Goal: Ask a question

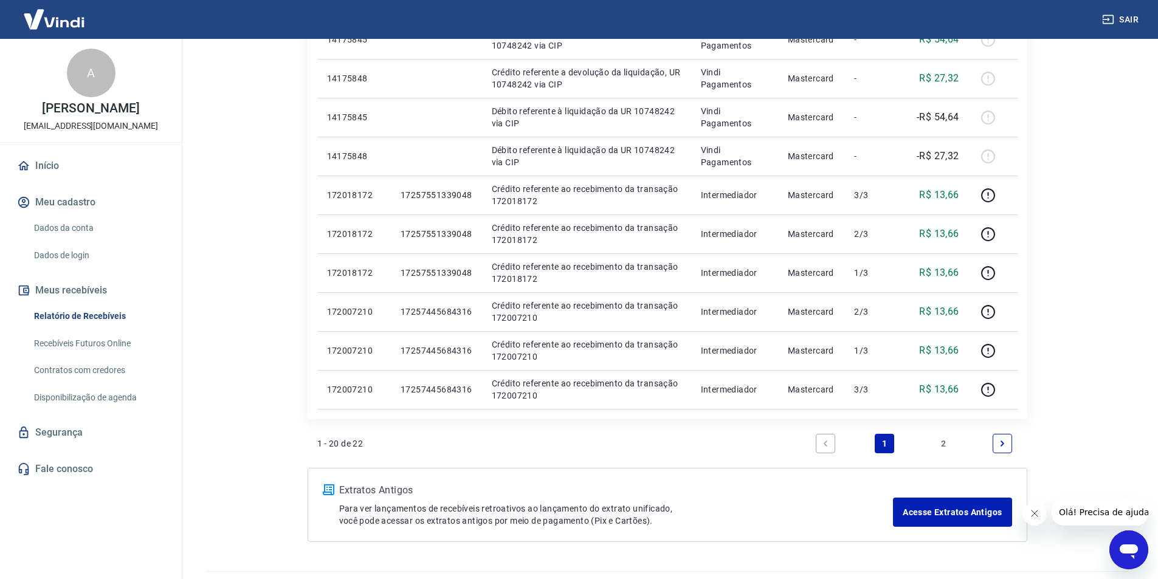
scroll to position [790, 0]
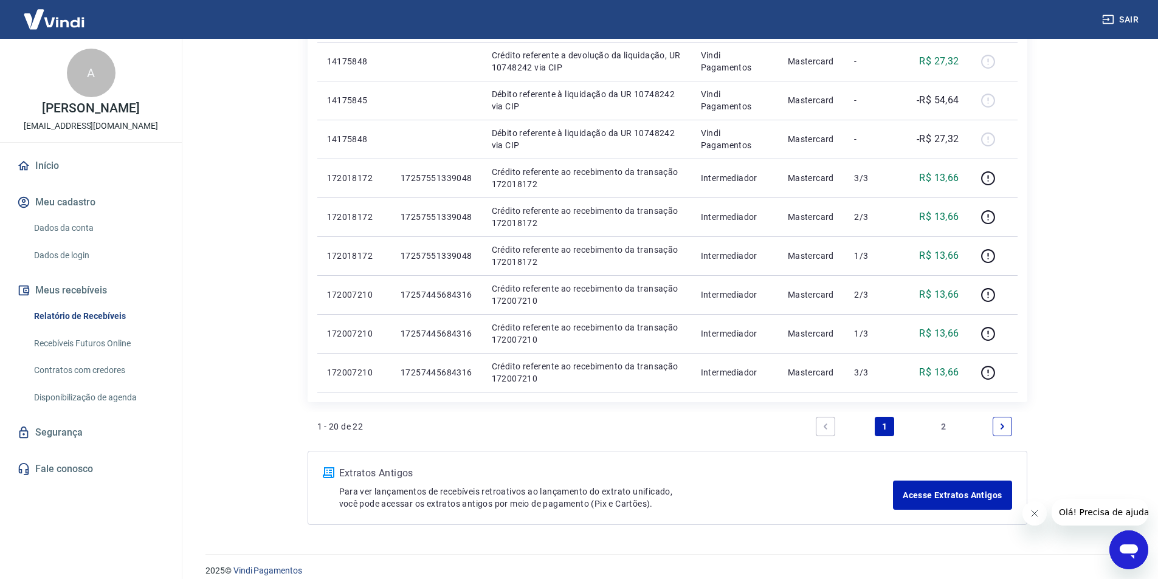
click at [1002, 423] on icon "Next page" at bounding box center [1002, 426] width 9 height 9
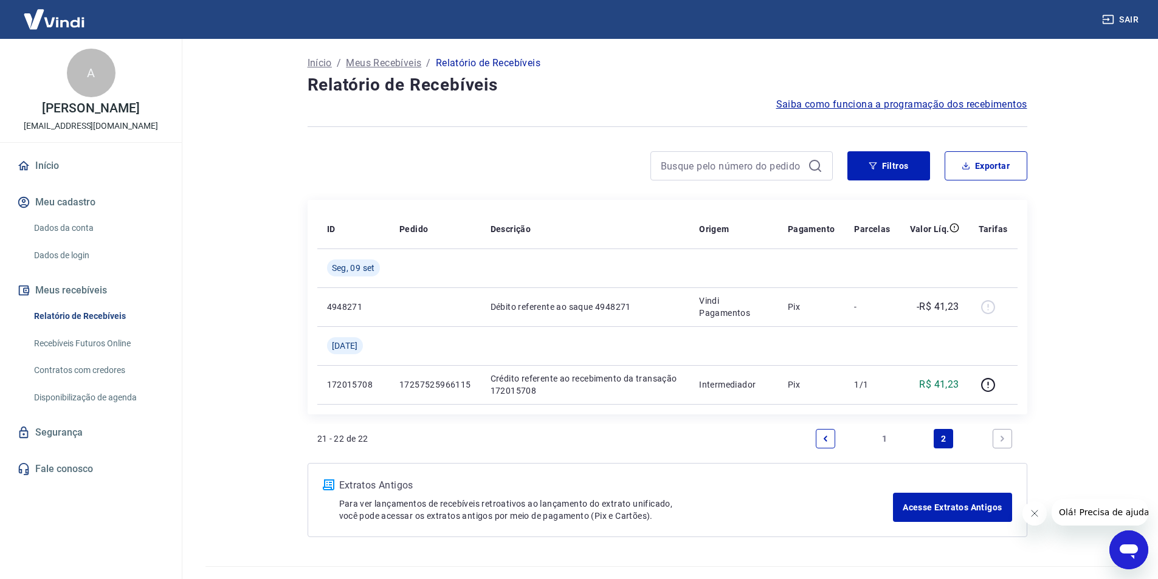
click at [980, 101] on span "Saiba como funciona a programação dos recebimentos" at bounding box center [901, 104] width 251 height 15
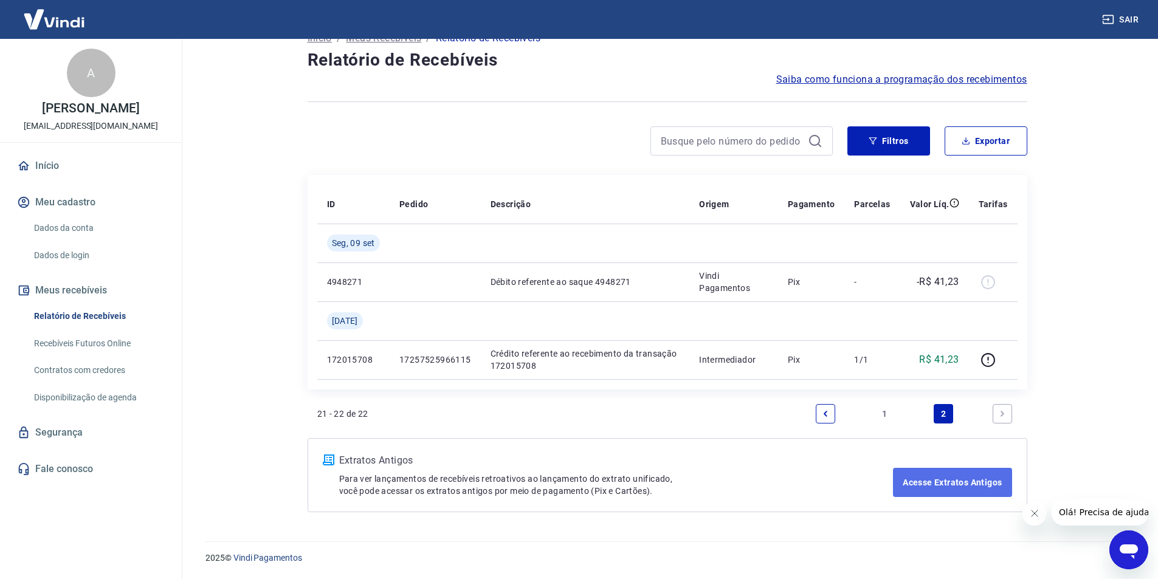
click at [960, 483] on link "Acesse Extratos Antigos" at bounding box center [952, 482] width 118 height 29
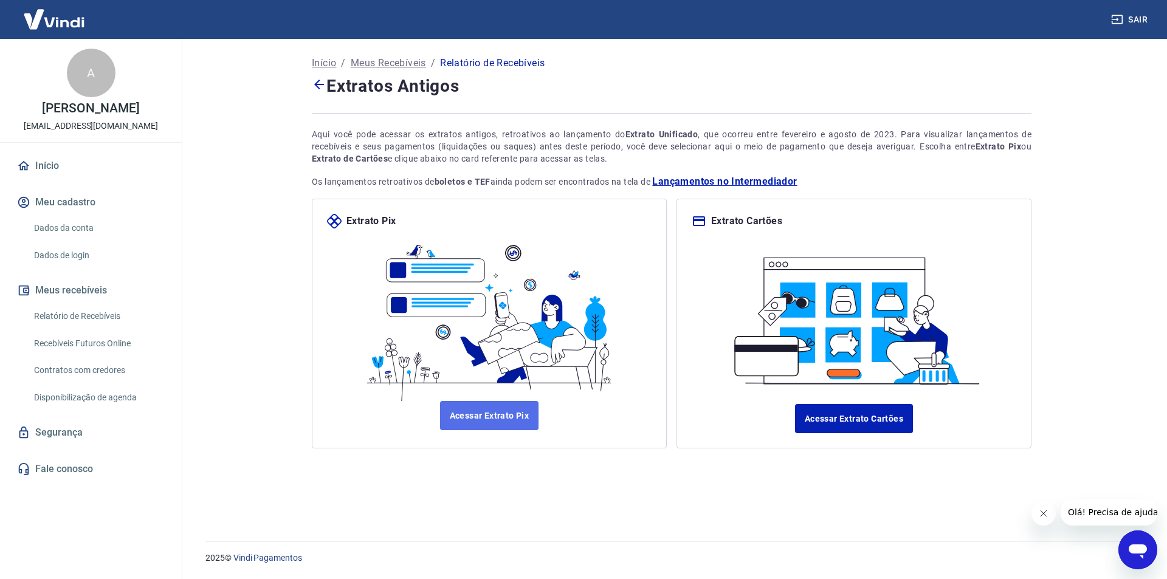
click at [500, 415] on link "Acessar Extrato Pix" at bounding box center [489, 415] width 99 height 29
click at [396, 64] on p "Meus Recebíveis" at bounding box center [388, 63] width 75 height 15
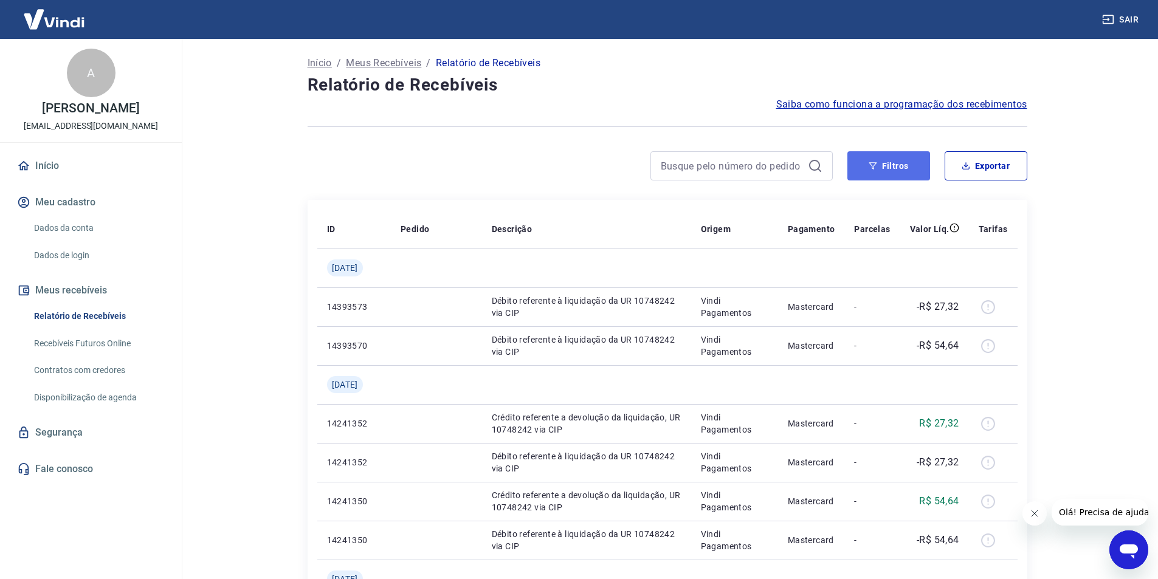
click at [898, 162] on button "Filtros" at bounding box center [888, 165] width 83 height 29
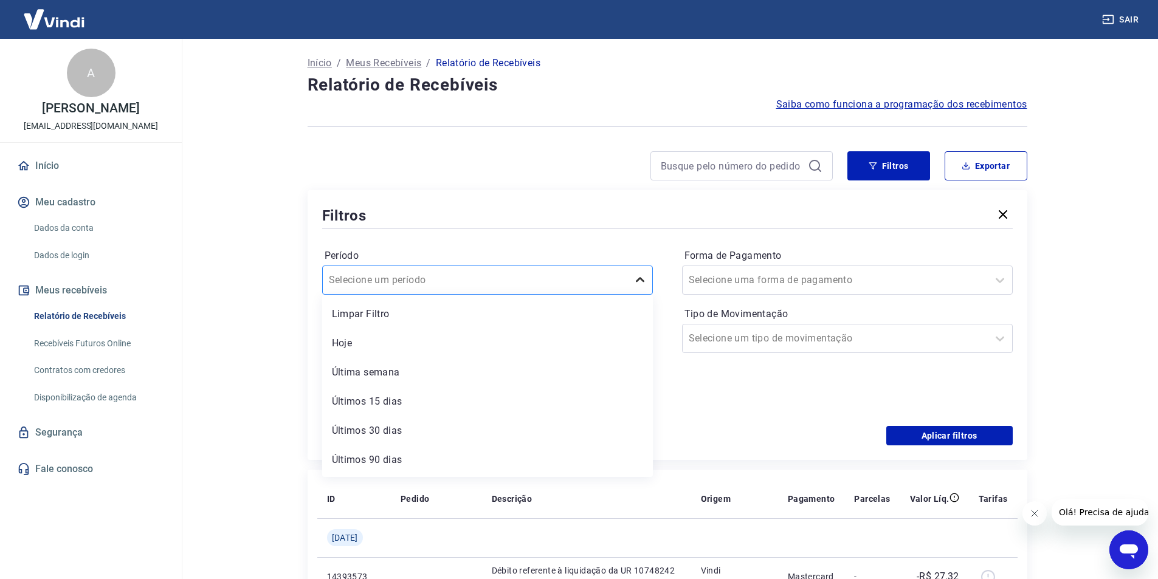
click at [640, 280] on icon at bounding box center [640, 280] width 15 height 15
click at [392, 400] on div "Últimos 15 dias" at bounding box center [487, 402] width 331 height 24
click at [634, 338] on icon at bounding box center [635, 338] width 15 height 15
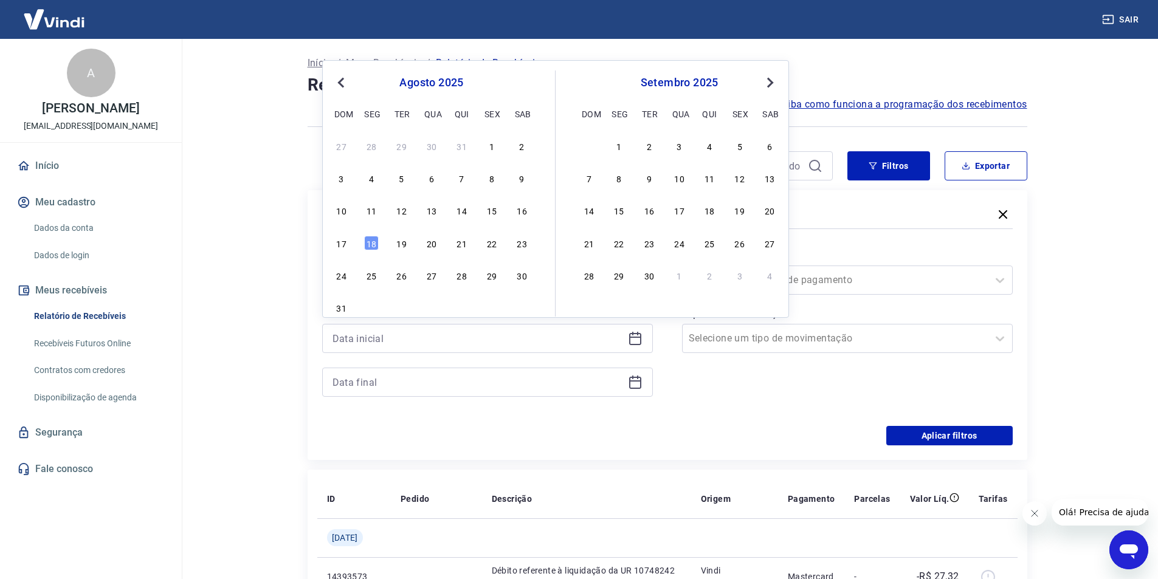
click at [342, 85] on span "Previous Month" at bounding box center [342, 82] width 0 height 14
click at [432, 211] on div "16" at bounding box center [431, 210] width 15 height 15
type input "[DATE]"
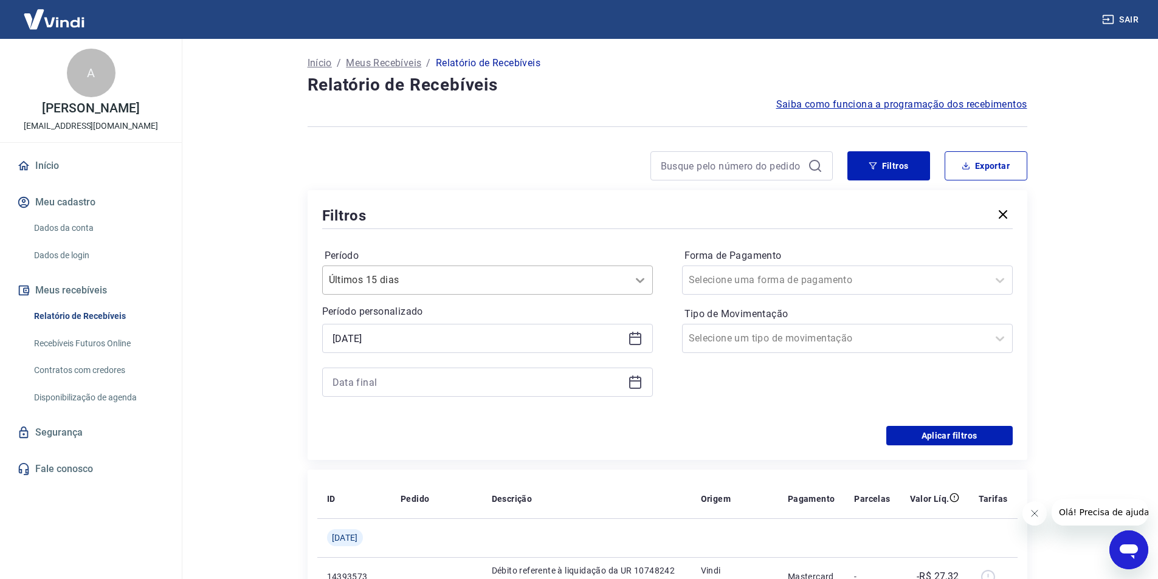
click at [637, 280] on icon at bounding box center [640, 280] width 9 height 5
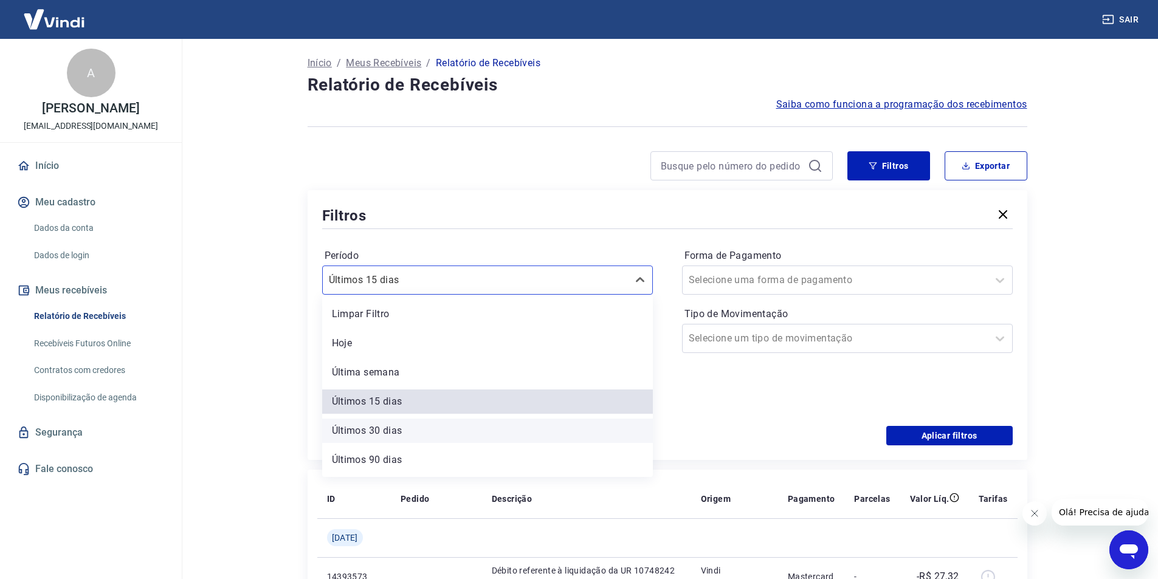
click at [399, 431] on div "Últimos 30 dias" at bounding box center [487, 431] width 331 height 24
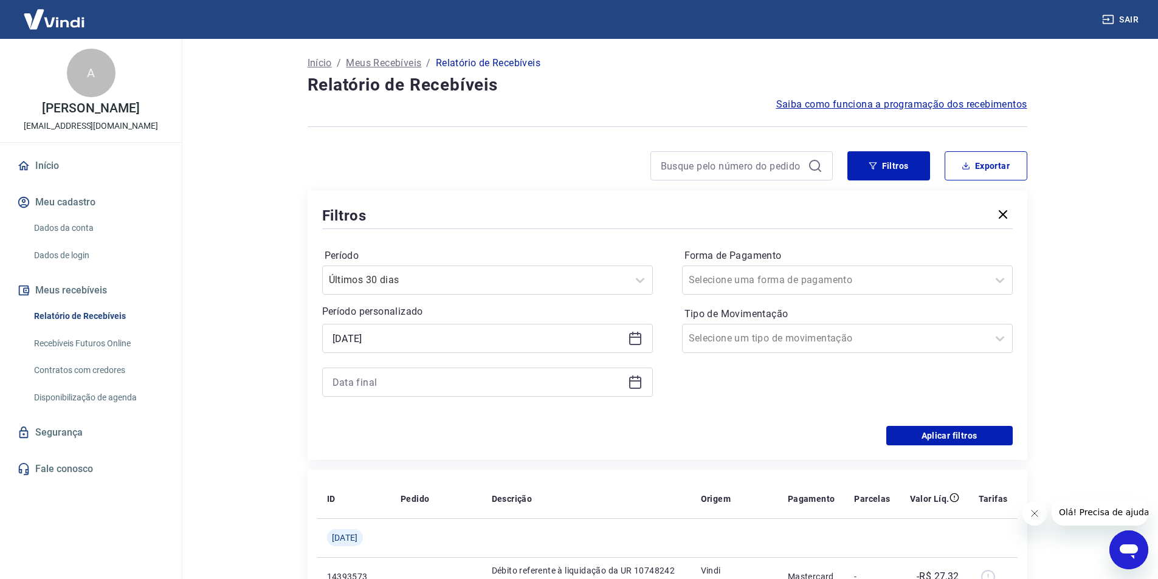
click at [634, 385] on icon at bounding box center [635, 382] width 15 height 15
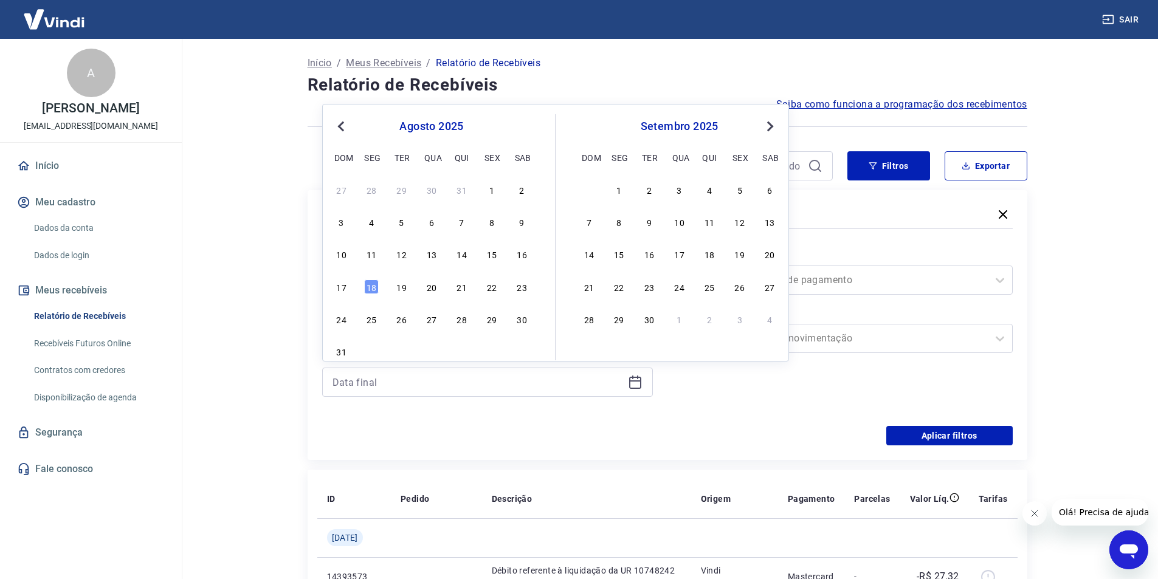
click at [342, 125] on span "Previous Month" at bounding box center [342, 126] width 0 height 14
click at [403, 256] on div "15" at bounding box center [401, 254] width 15 height 15
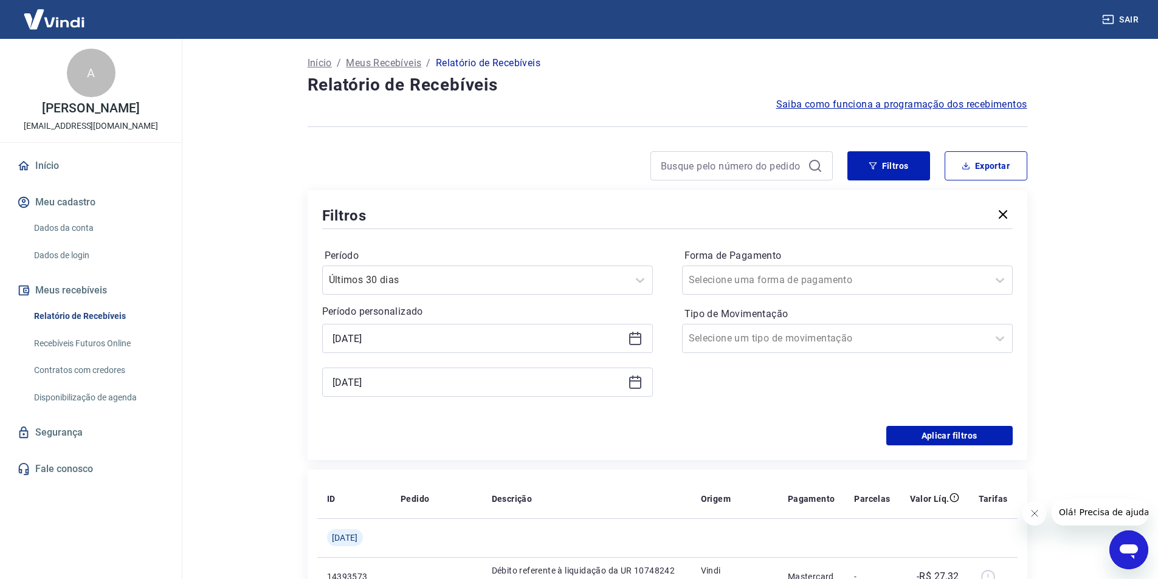
click at [637, 385] on icon at bounding box center [635, 382] width 15 height 15
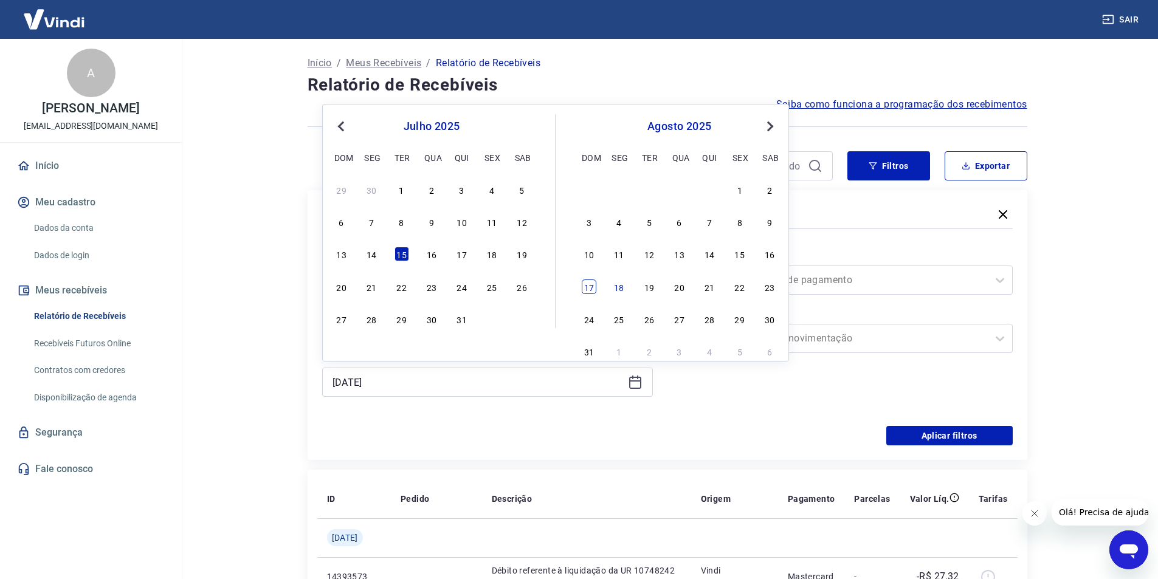
click at [590, 288] on div "17" at bounding box center [589, 287] width 15 height 15
type input "[DATE]"
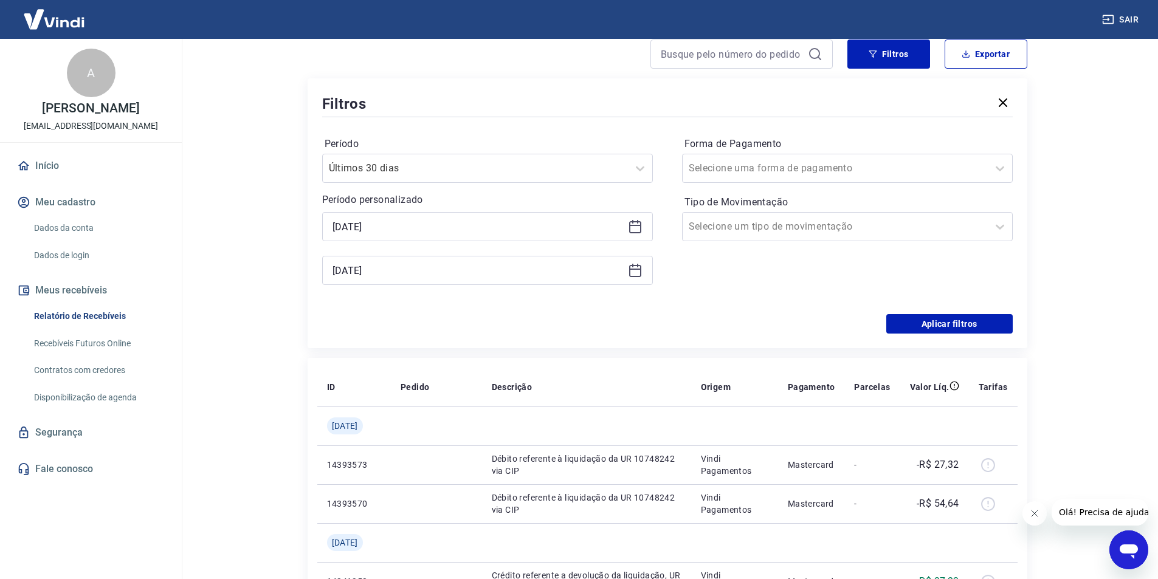
scroll to position [122, 0]
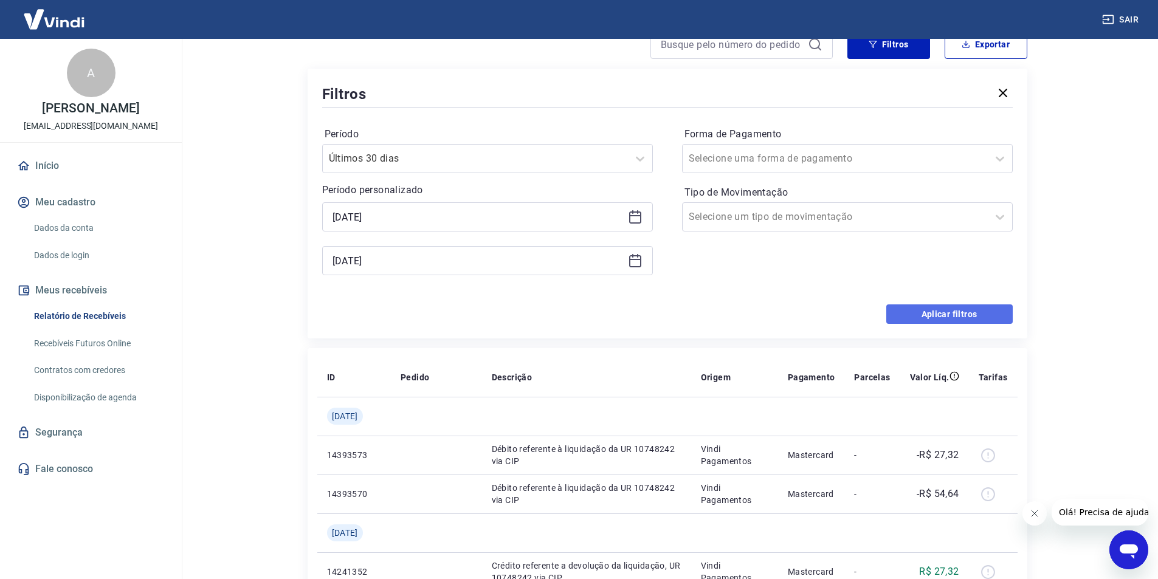
click at [930, 312] on button "Aplicar filtros" at bounding box center [949, 313] width 126 height 19
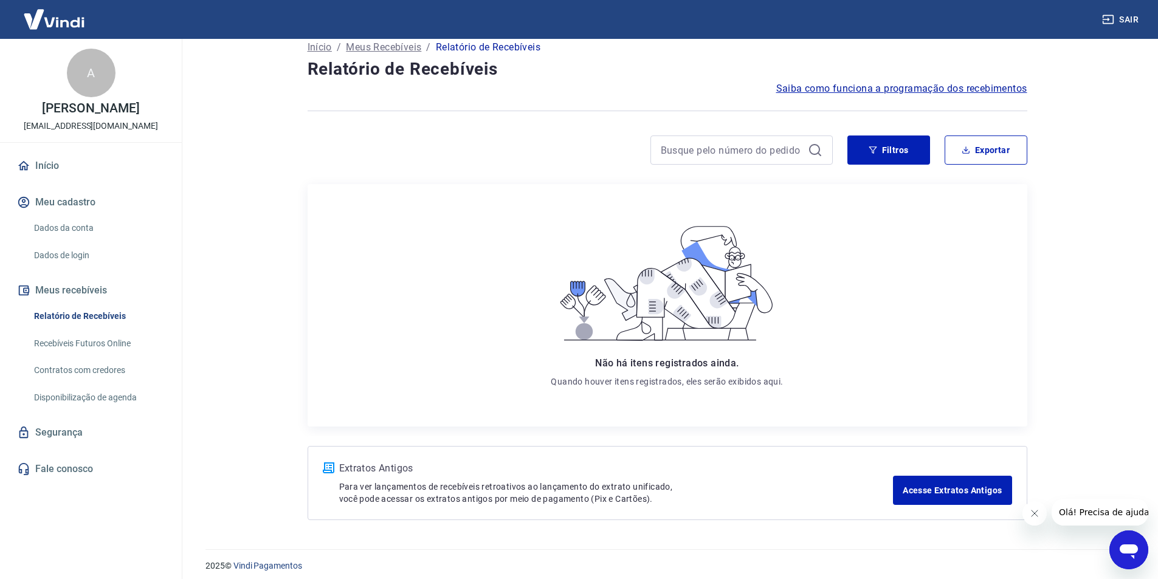
scroll to position [24, 0]
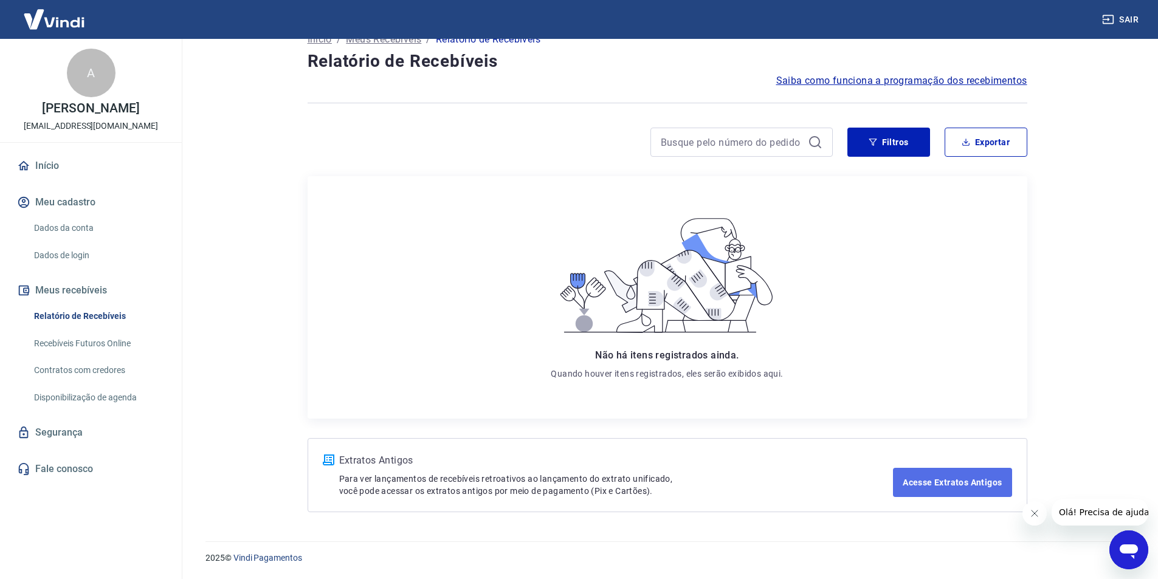
click at [962, 479] on link "Acesse Extratos Antigos" at bounding box center [952, 482] width 118 height 29
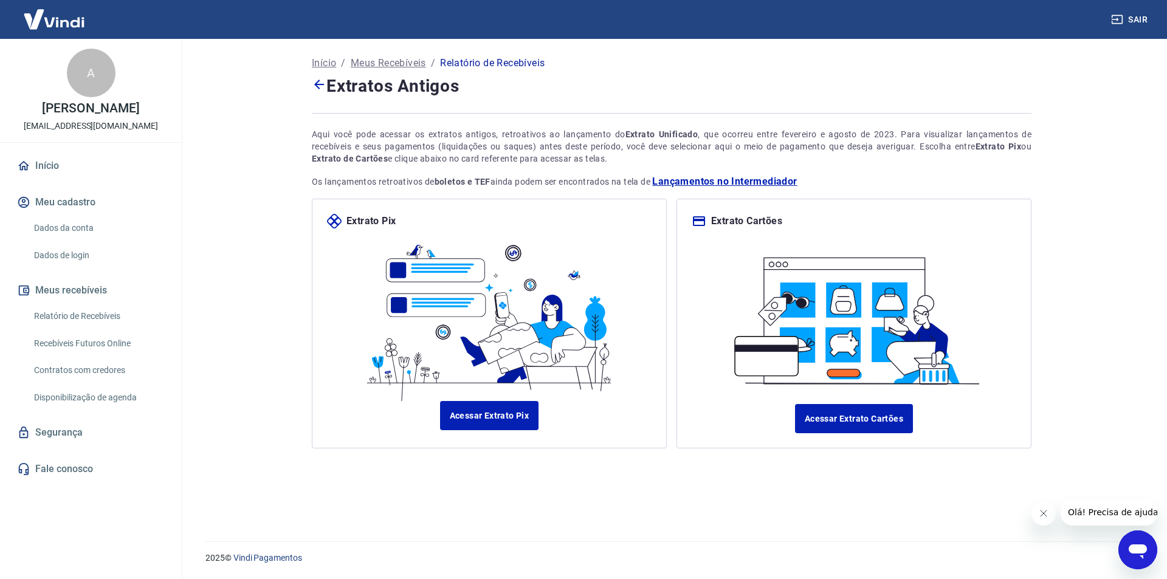
click at [61, 179] on link "Início" at bounding box center [91, 166] width 153 height 27
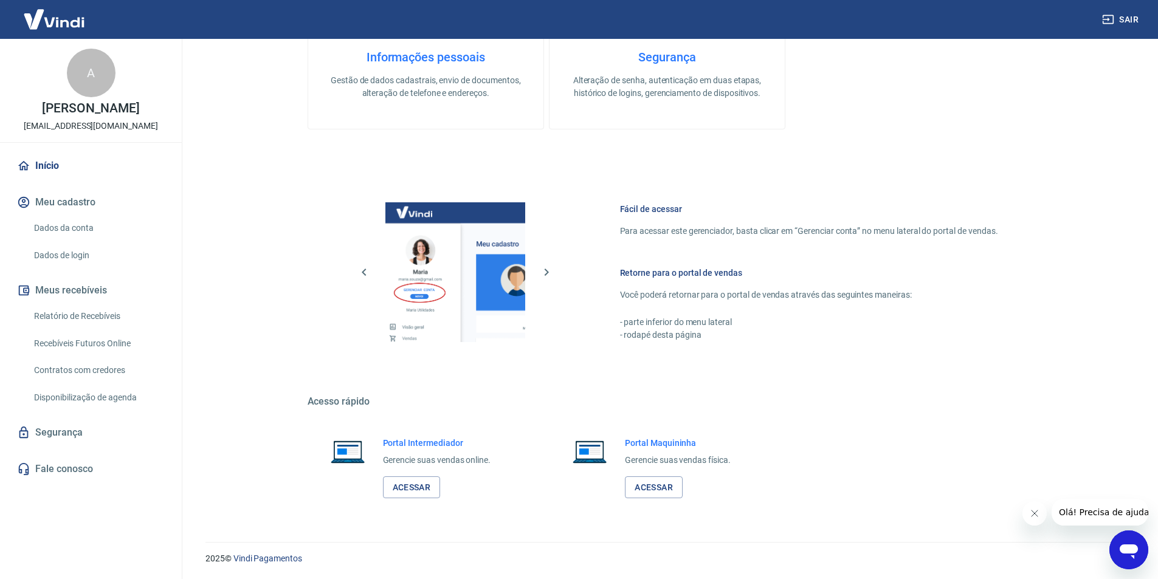
scroll to position [494, 0]
click at [419, 485] on link "Acessar" at bounding box center [412, 487] width 58 height 22
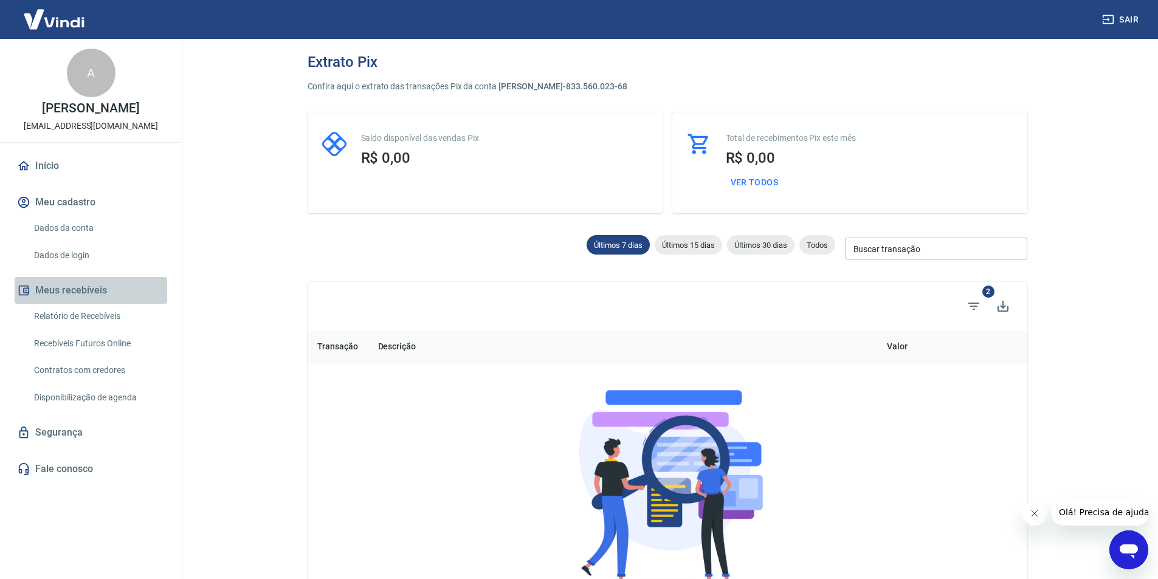
click at [76, 303] on button "Meus recebíveis" at bounding box center [91, 290] width 153 height 27
click at [93, 327] on link "Relatório de Recebíveis" at bounding box center [98, 316] width 138 height 25
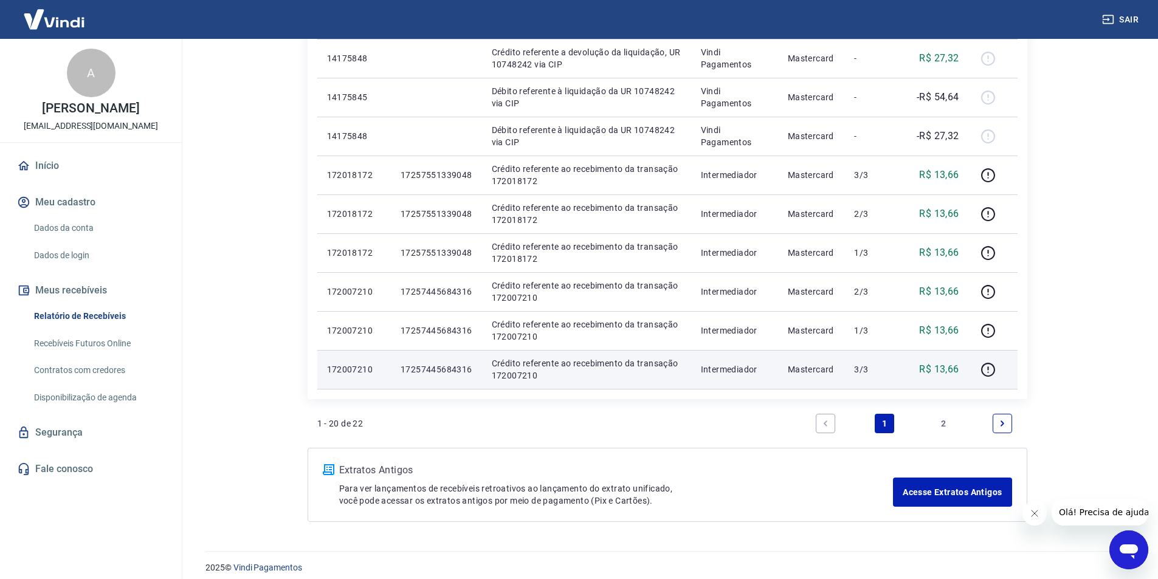
scroll to position [803, 0]
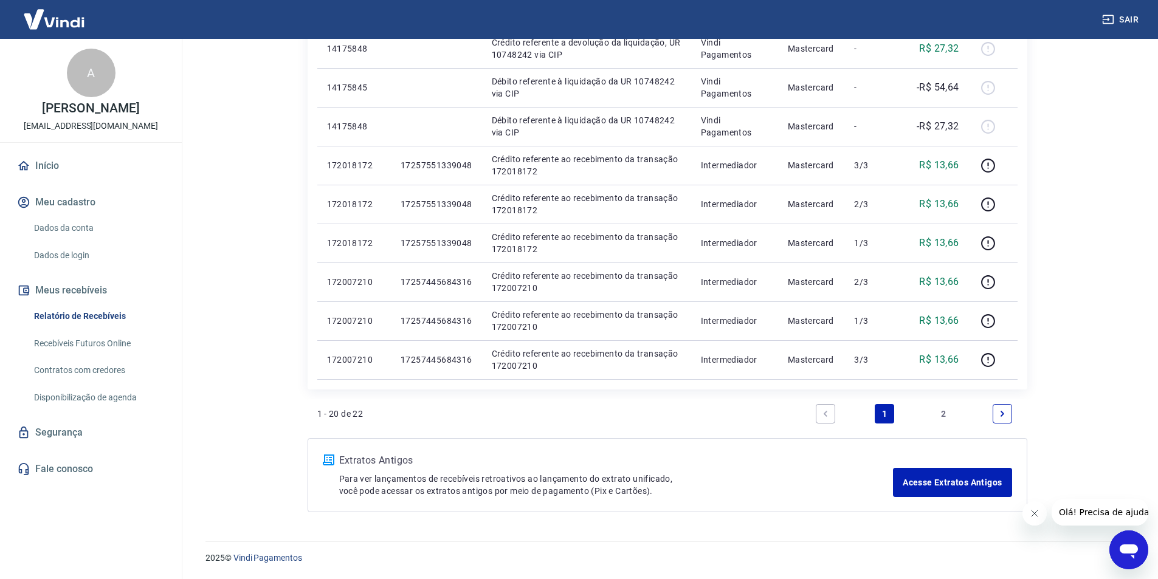
click at [1001, 413] on icon "Next page" at bounding box center [1002, 414] width 9 height 9
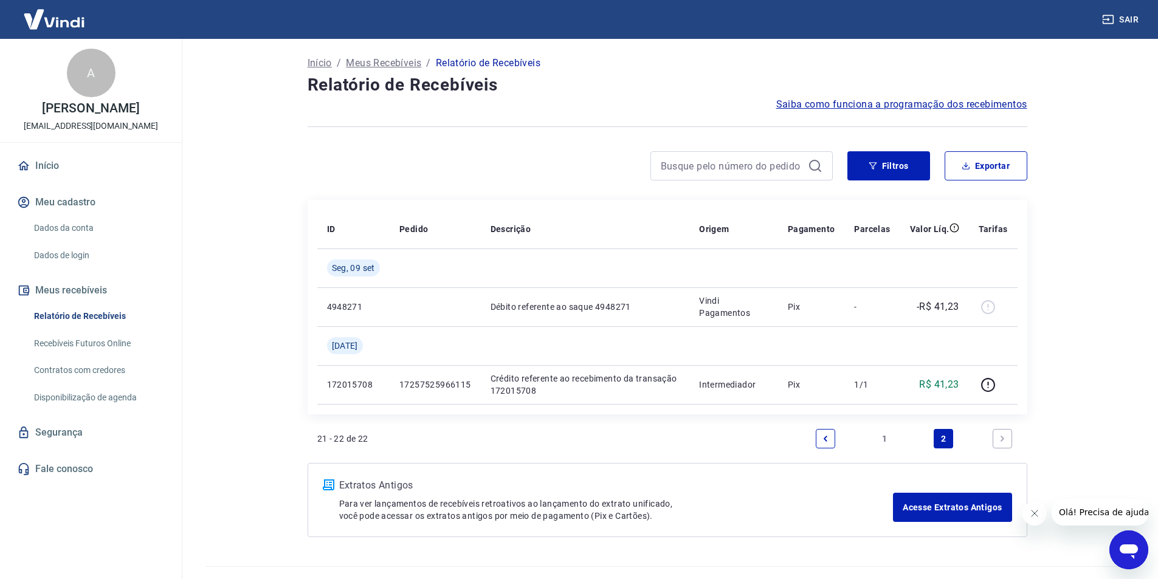
click at [1006, 436] on icon "Next page" at bounding box center [1002, 438] width 9 height 9
click at [52, 179] on link "Início" at bounding box center [91, 166] width 153 height 27
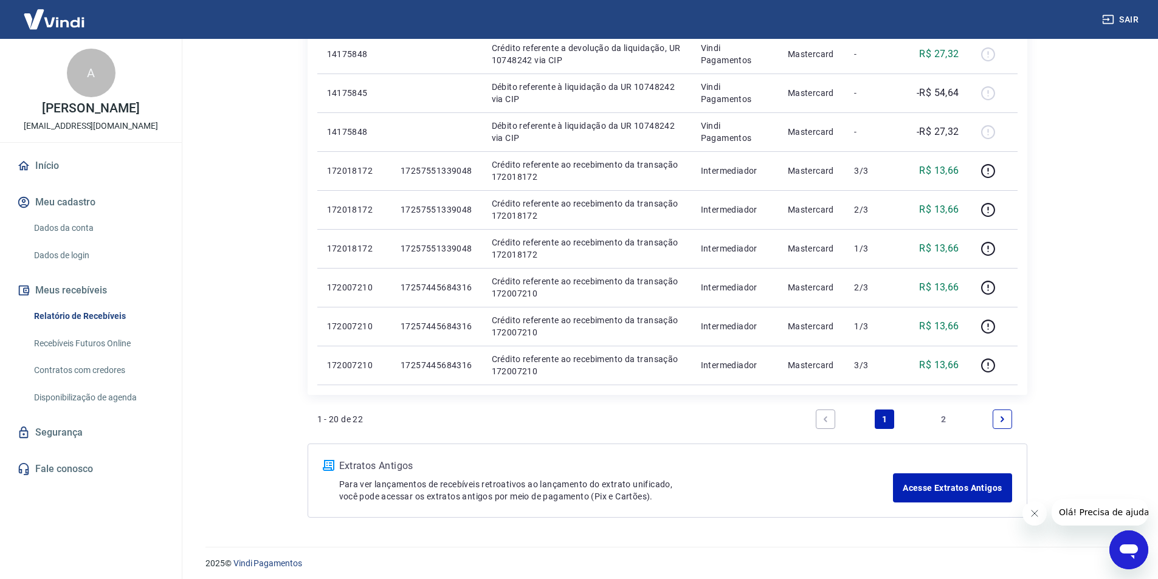
scroll to position [803, 0]
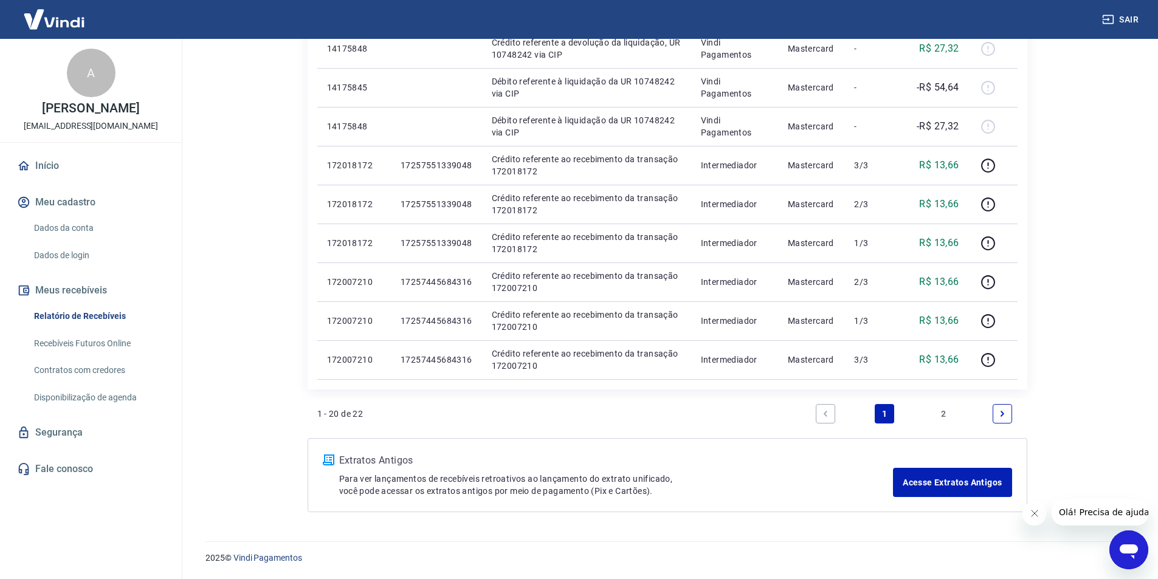
click at [1008, 412] on link "Next page" at bounding box center [1001, 413] width 19 height 19
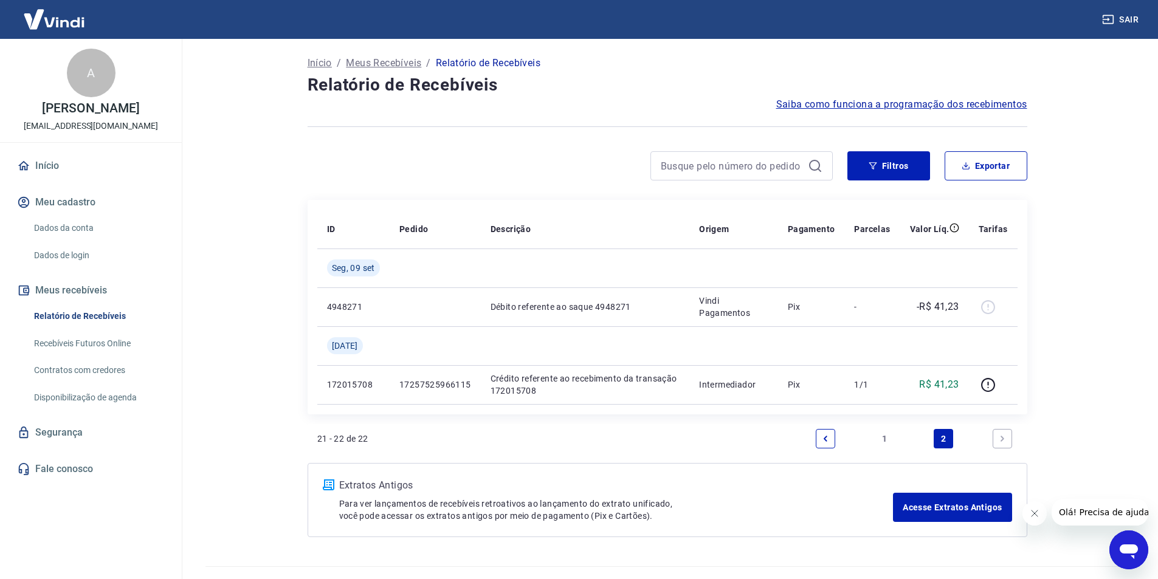
scroll to position [25, 0]
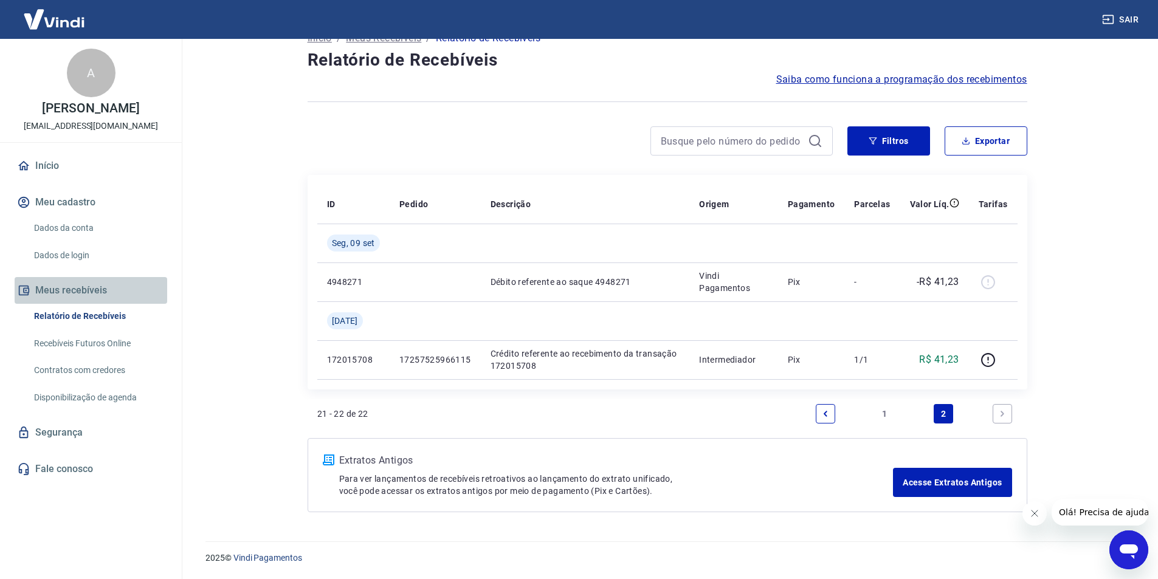
click at [82, 304] on button "Meus recebíveis" at bounding box center [91, 290] width 153 height 27
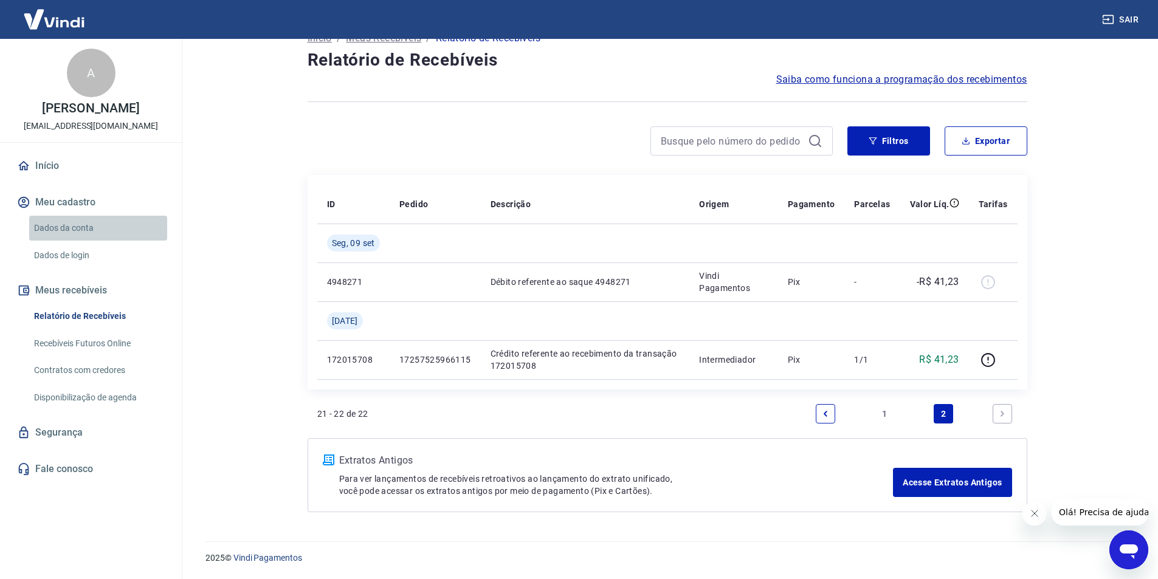
click at [84, 236] on link "Dados da conta" at bounding box center [98, 228] width 138 height 25
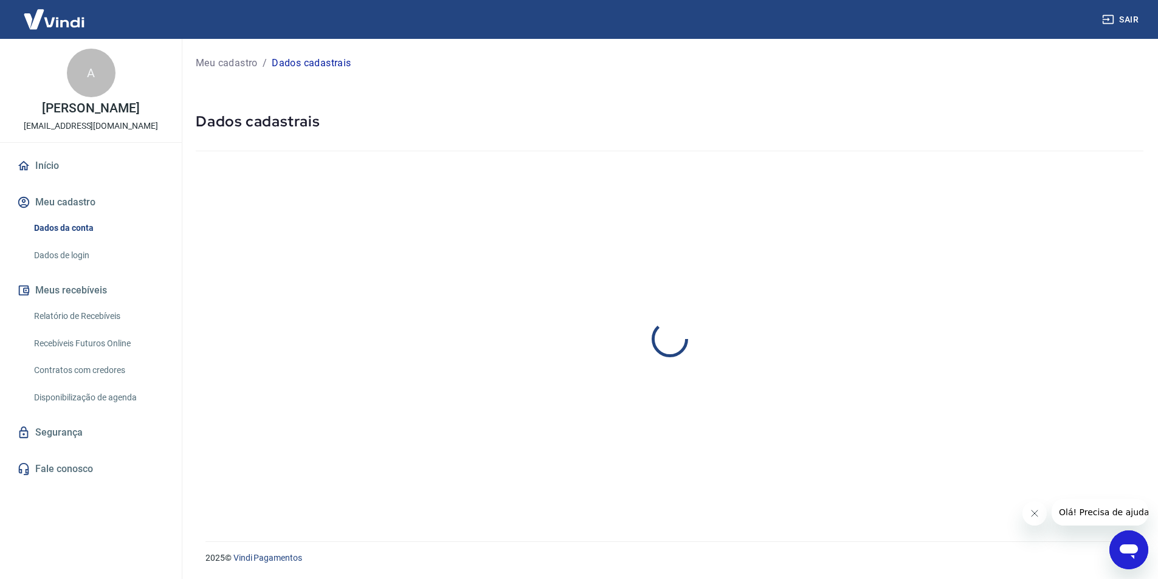
select select "RJ"
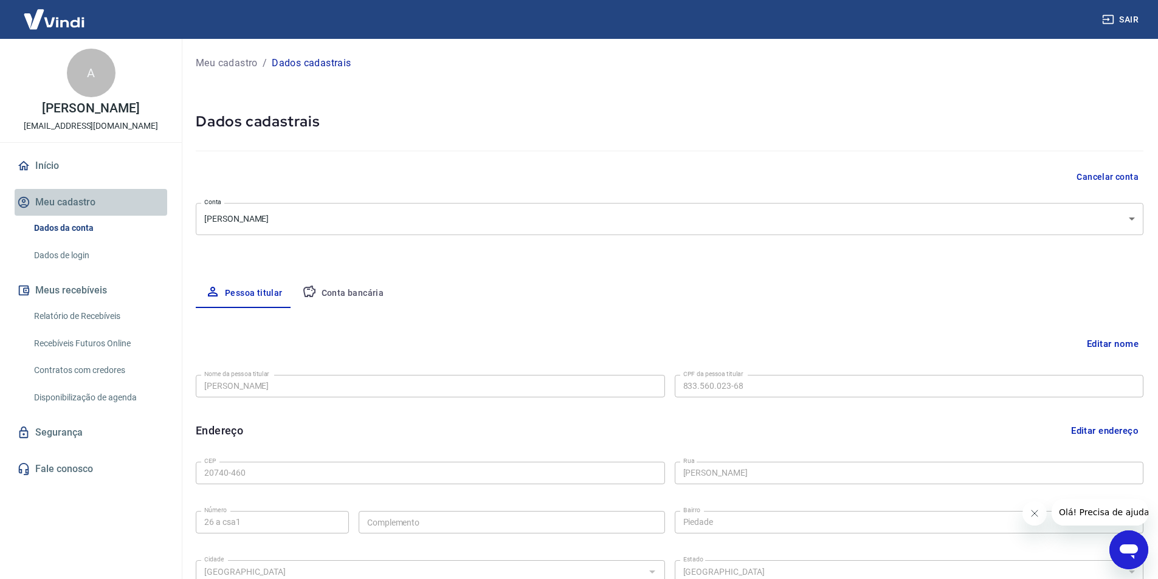
click at [69, 214] on button "Meu cadastro" at bounding box center [91, 202] width 153 height 27
click at [46, 177] on link "Início" at bounding box center [91, 166] width 153 height 27
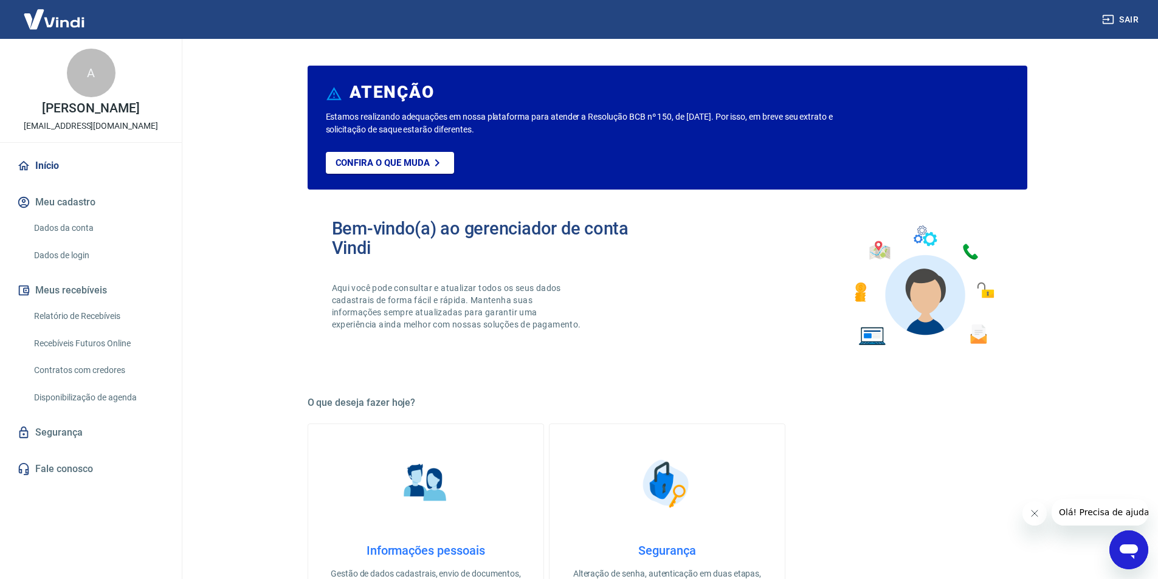
click at [1132, 545] on icon "Abrir janela de mensagens" at bounding box center [1128, 551] width 18 height 15
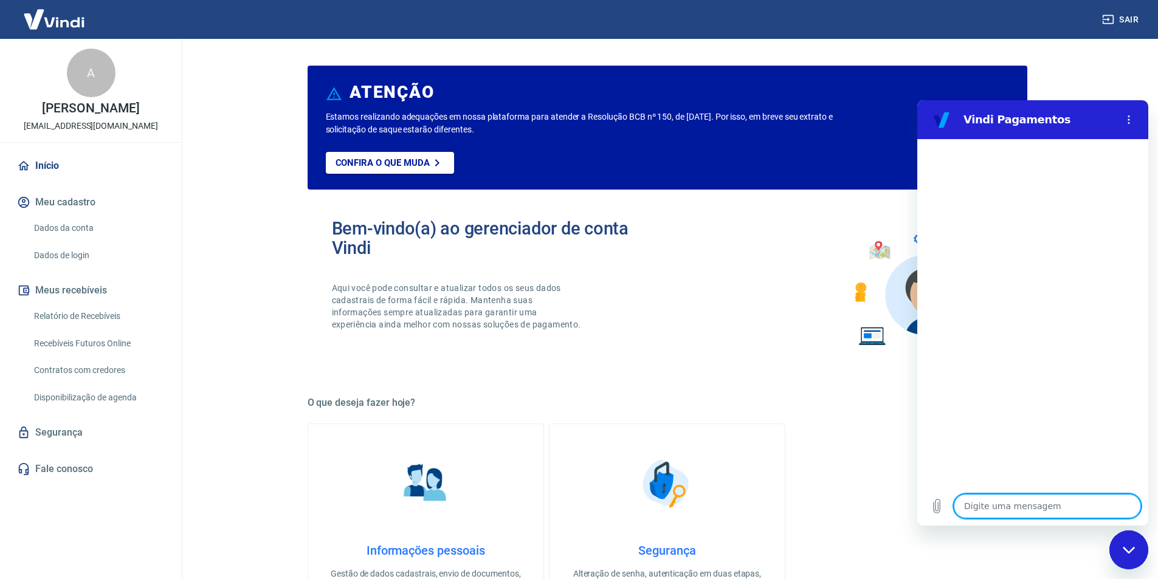
click at [1007, 506] on textarea at bounding box center [1046, 506] width 187 height 24
type textarea "c"
type textarea "x"
type textarea "co"
type textarea "x"
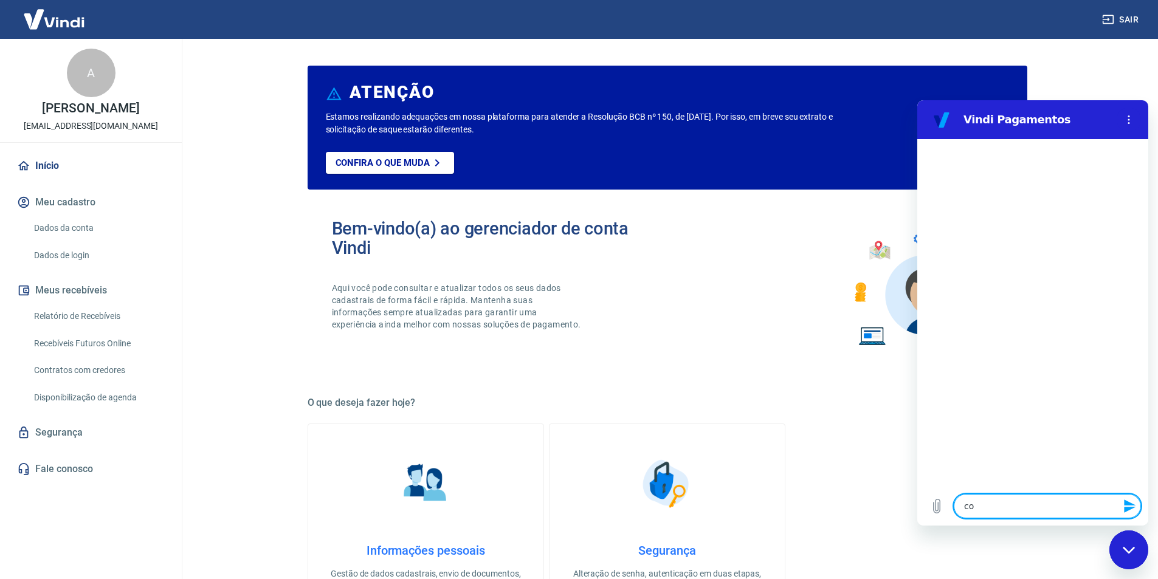
type textarea "com"
type textarea "x"
type textarea "como"
type textarea "x"
type textarea "como"
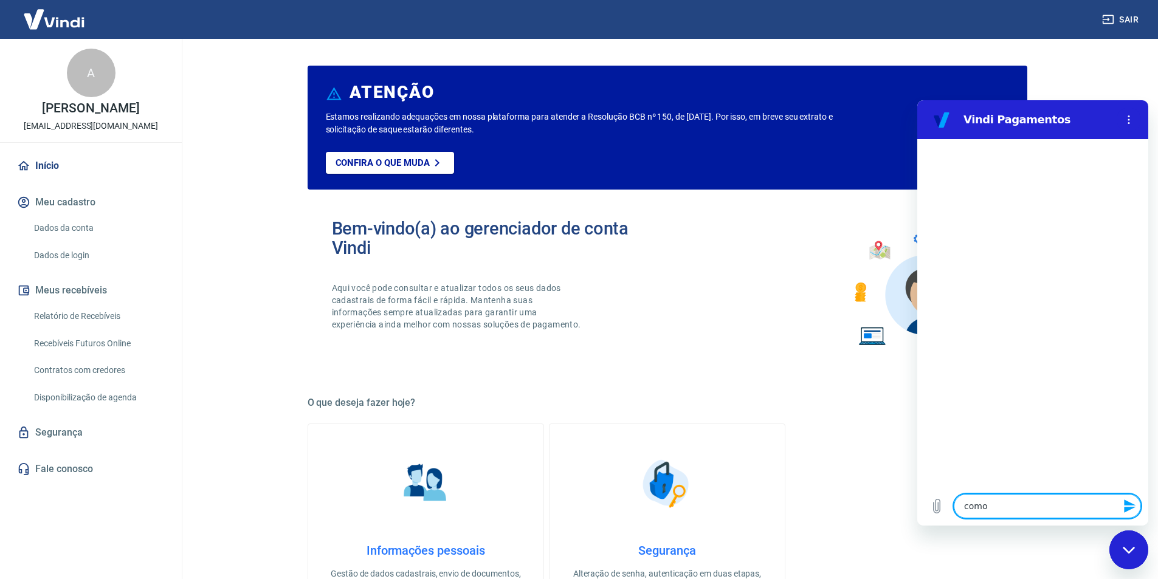
type textarea "x"
type textarea "como s"
type textarea "x"
type textarea "como sa"
type textarea "x"
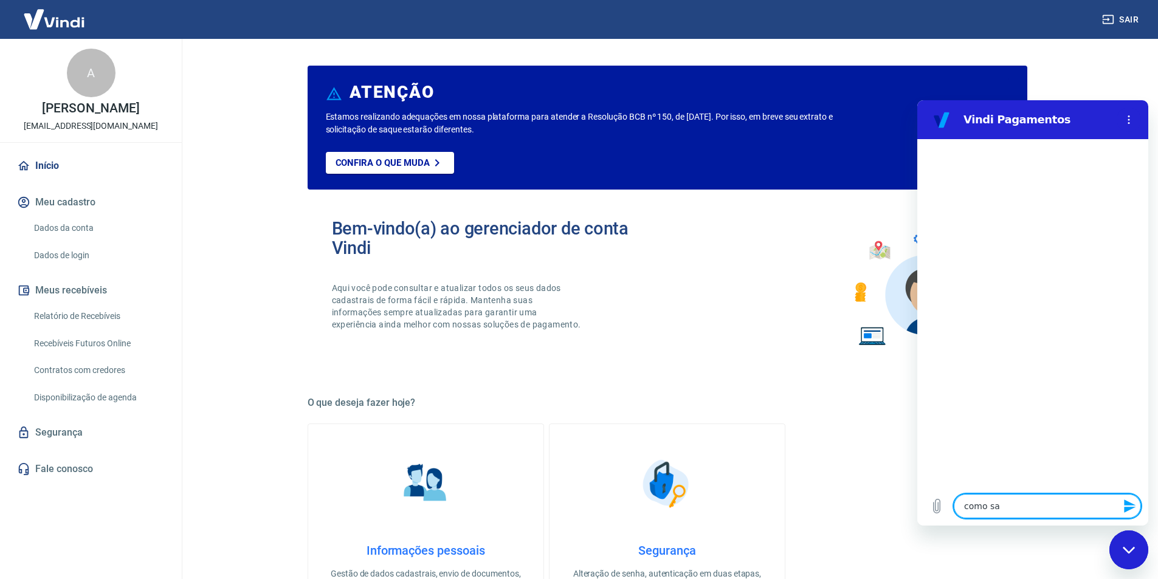
type textarea "como sab"
type textarea "x"
type textarea "como sabe"
type textarea "x"
type textarea "como saber"
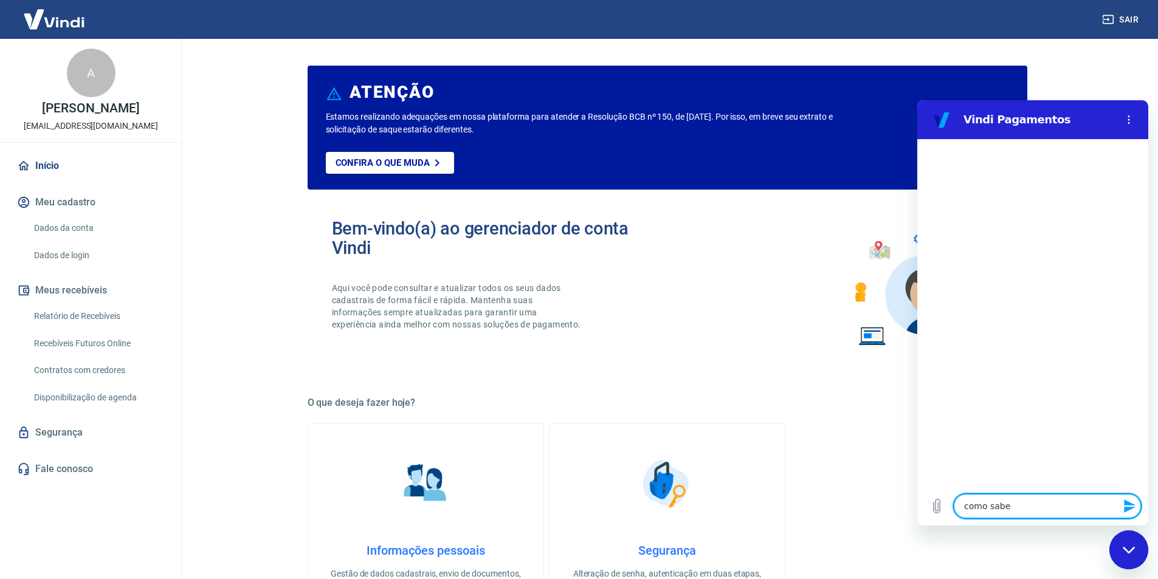
type textarea "x"
type textarea "como saber"
type textarea "x"
type textarea "como saber s"
type textarea "x"
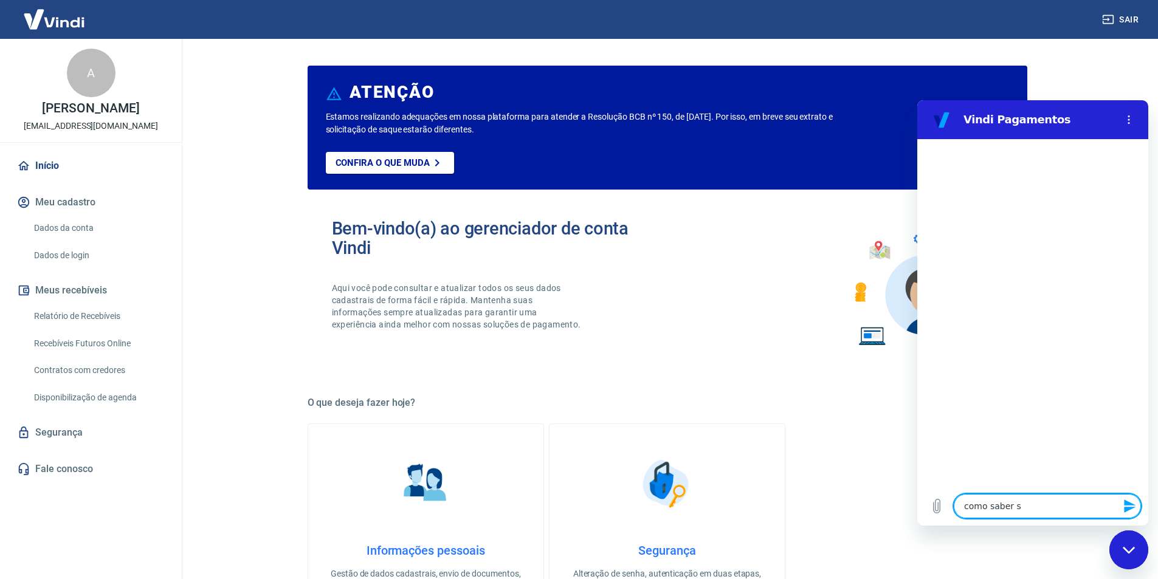
type textarea "como saber se"
type textarea "x"
type textarea "como saber se"
type textarea "x"
type textarea "como saber se o"
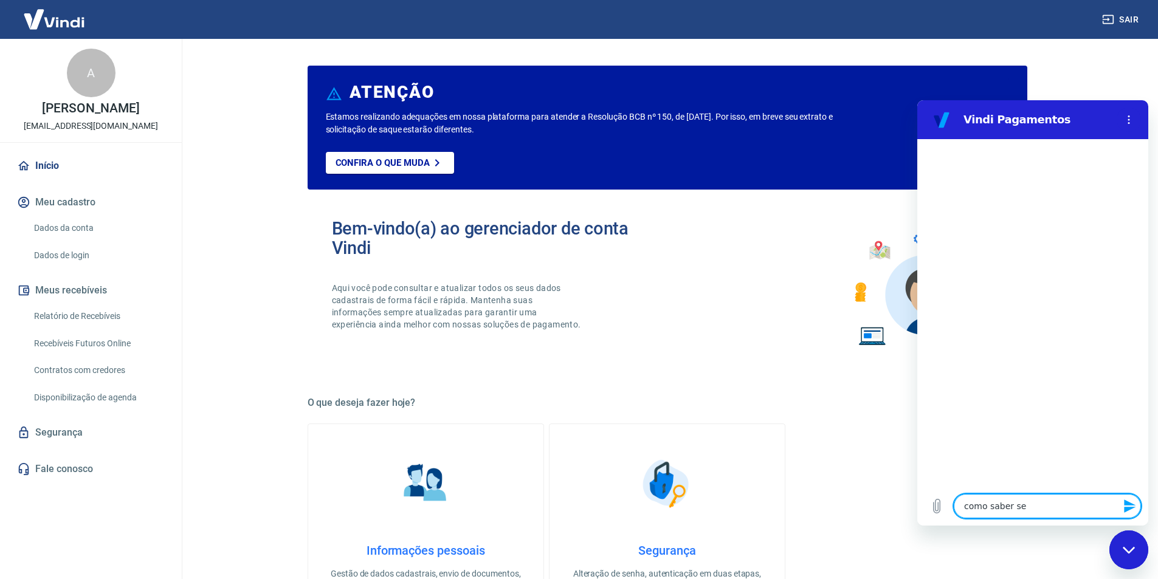
type textarea "x"
type textarea "como saber se o"
type textarea "x"
type textarea "como saber se o d"
type textarea "x"
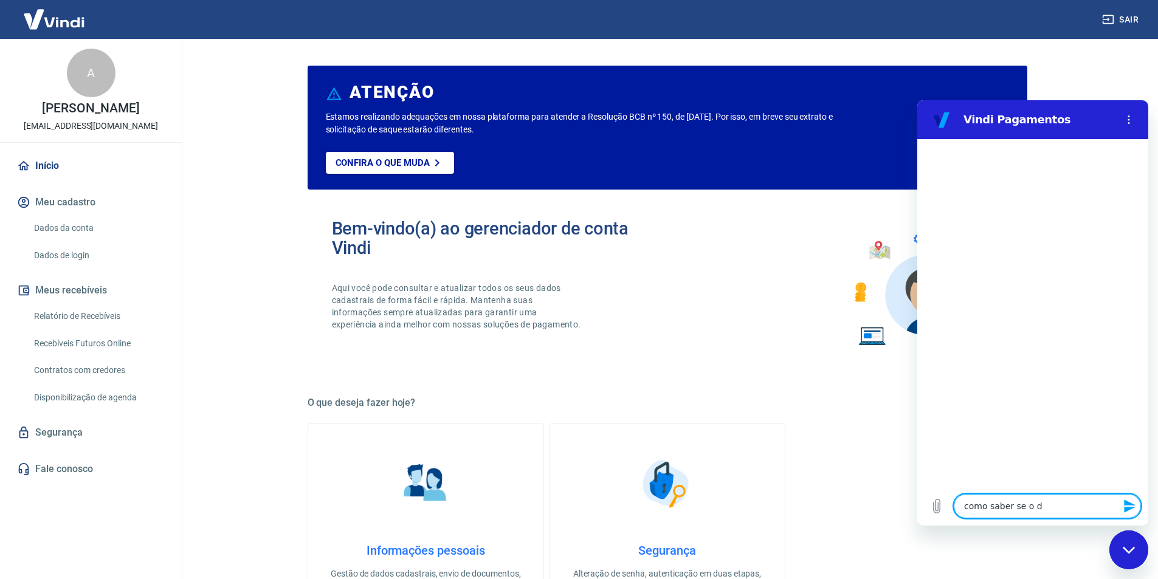
type textarea "como saber se o di"
type textarea "x"
type textarea "como saber se o din"
type textarea "x"
type textarea "como saber se o dinh"
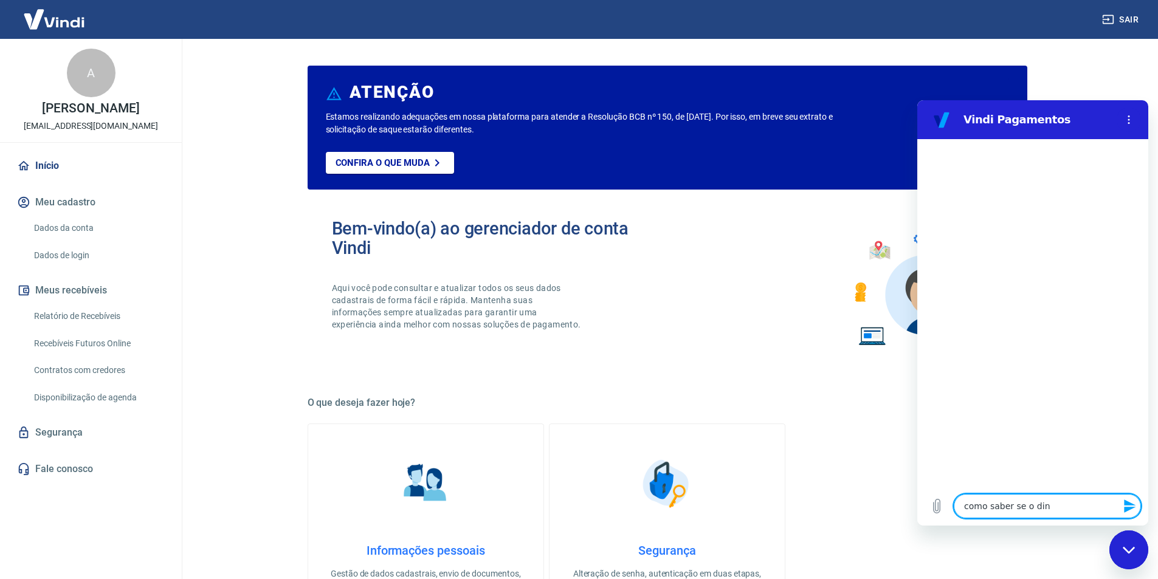
type textarea "x"
type textarea "como saber se o dinhe"
type textarea "x"
type textarea "como saber se o dinhei"
type textarea "x"
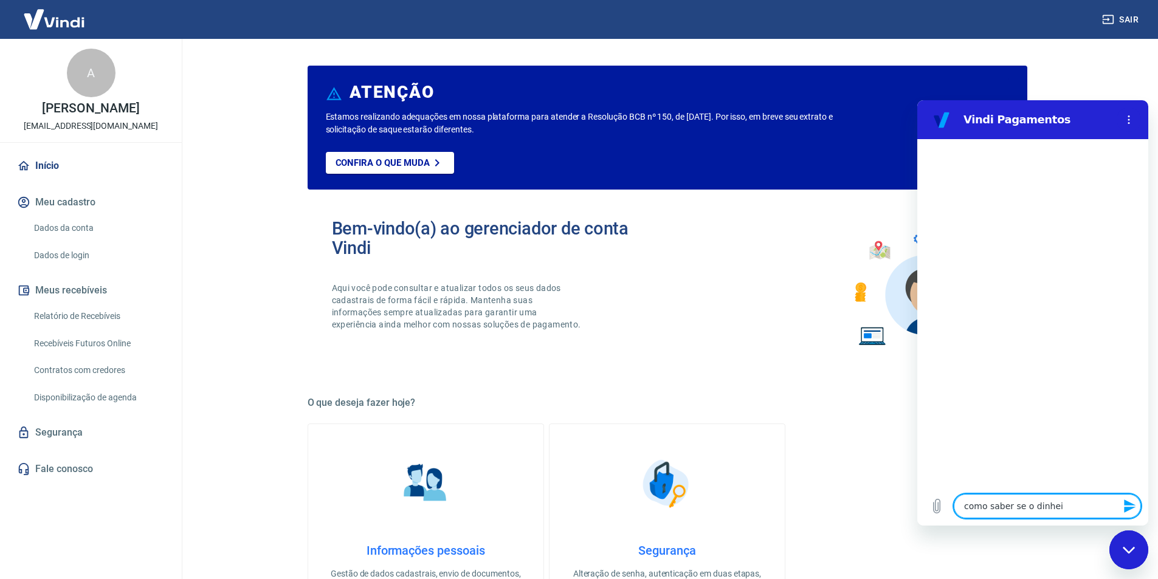
type textarea "como saber se o dinheir"
type textarea "x"
type textarea "como saber se o dinheiro"
type textarea "x"
type textarea "como saber se o dinheiro"
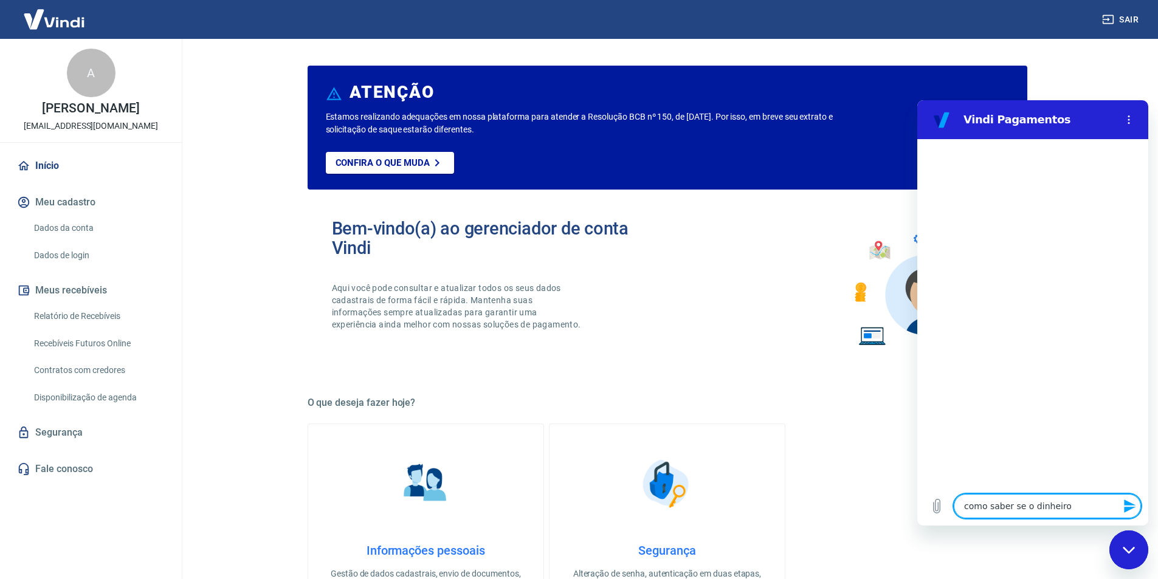
type textarea "x"
type textarea "como saber se o dinheiro c"
type textarea "x"
type textarea "como saber se o dinheiro ca"
type textarea "x"
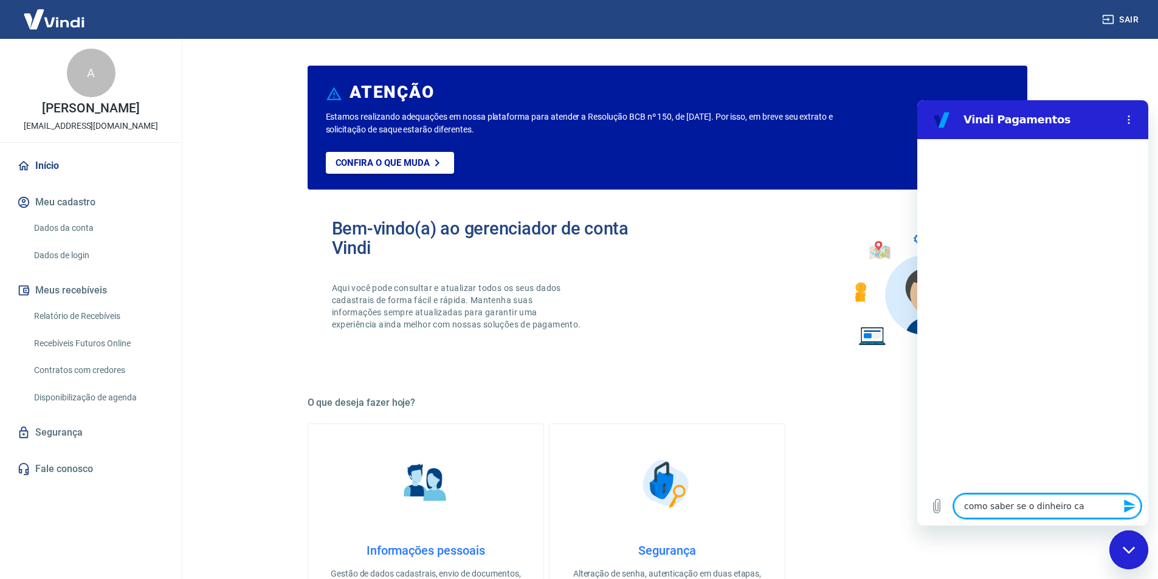
type textarea "como saber se o dinheiro cai"
type textarea "x"
type textarea "como saber se o dinheiro caiu"
type textarea "x"
type textarea "como saber se o dinheiro caiu"
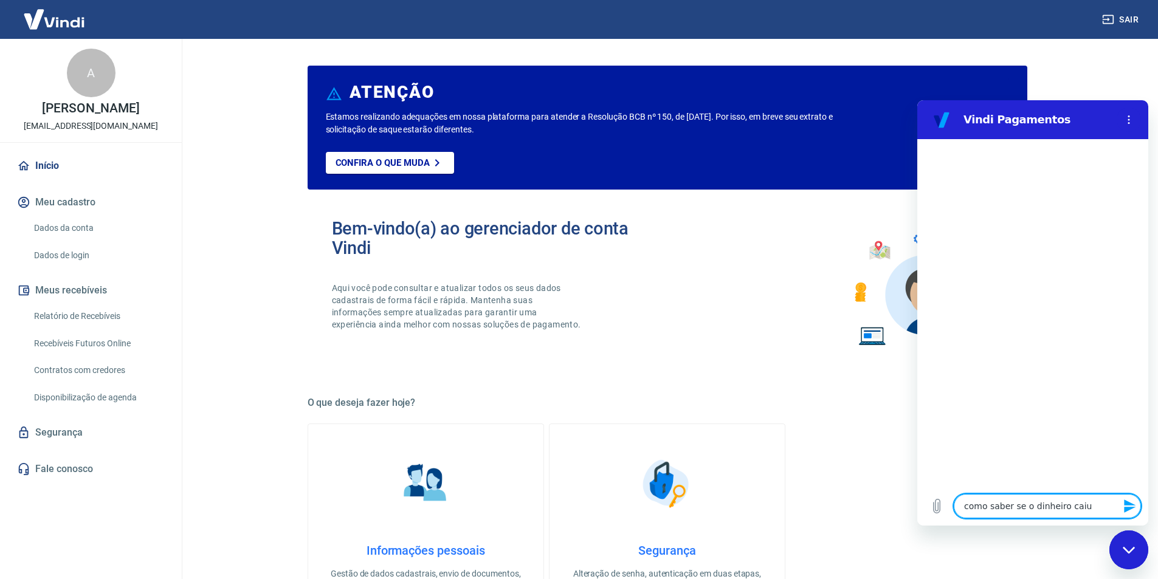
type textarea "x"
type textarea "como saber se o dinheiro caiu n"
type textarea "x"
type textarea "como saber se o dinheiro caiu na"
type textarea "x"
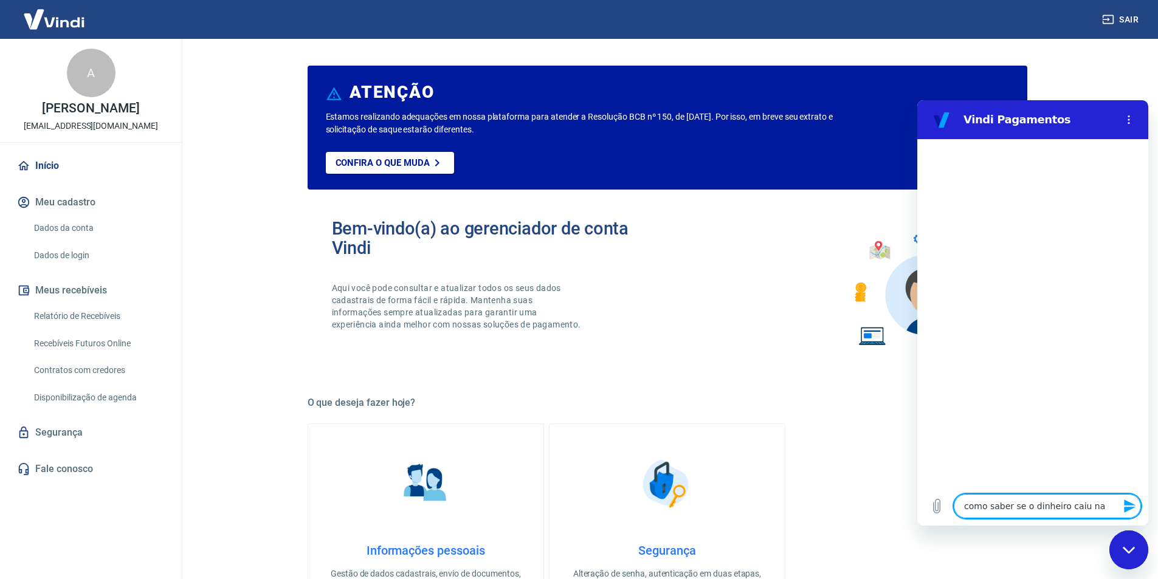
type textarea "como saber se o dinheiro caiu na"
type textarea "x"
type textarea "como saber se o dinheiro caiu na m"
type textarea "x"
type textarea "como saber se o dinheiro caiu na mi"
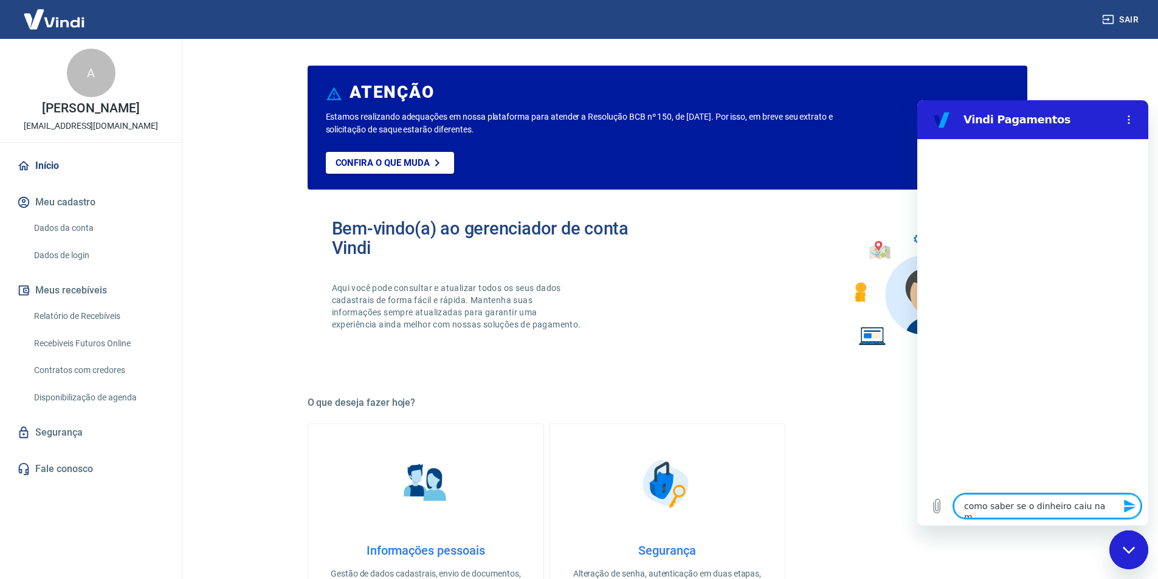
type textarea "x"
type textarea "como saber se o dinheiro caiu na min"
type textarea "x"
type textarea "como saber se o dinheiro caiu na minh"
type textarea "x"
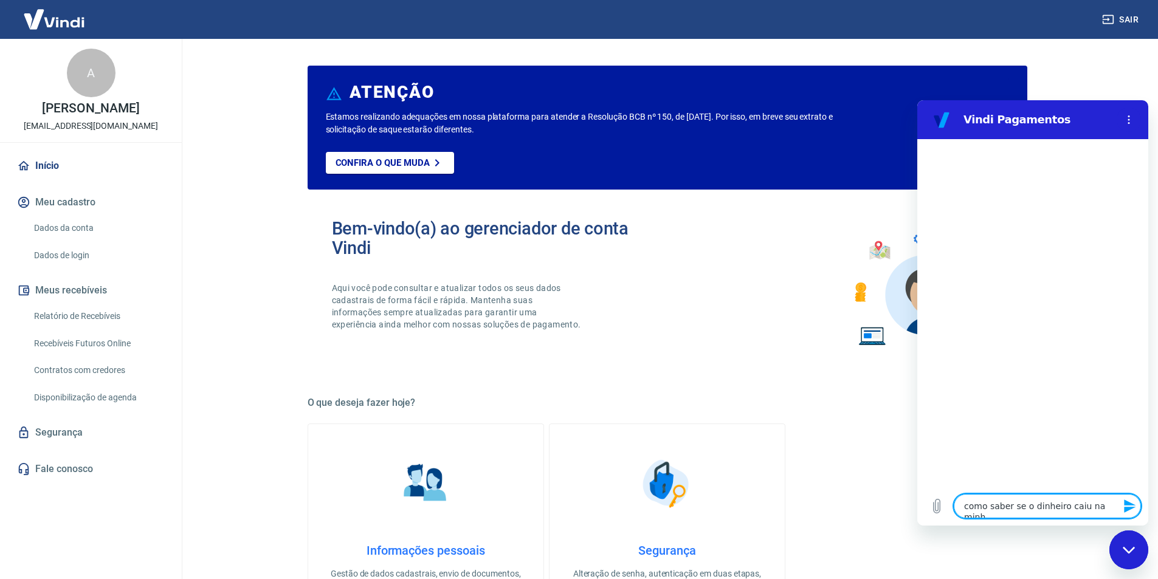
type textarea "como saber se o dinheiro caiu na minha"
type textarea "x"
type textarea "como saber se o dinheiro caiu na minha"
type textarea "x"
type textarea "como saber se o dinheiro caiu na minha c"
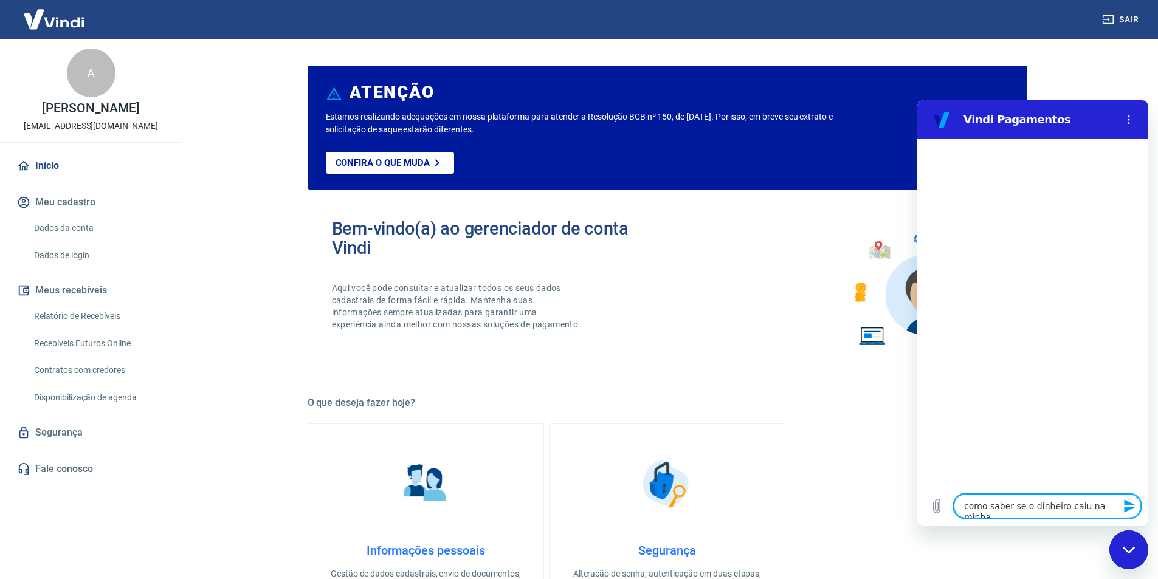
type textarea "x"
type textarea "como saber se o dinheiro caiu na minha co"
type textarea "x"
type textarea "como saber se o dinheiro caiu na minha con"
type textarea "x"
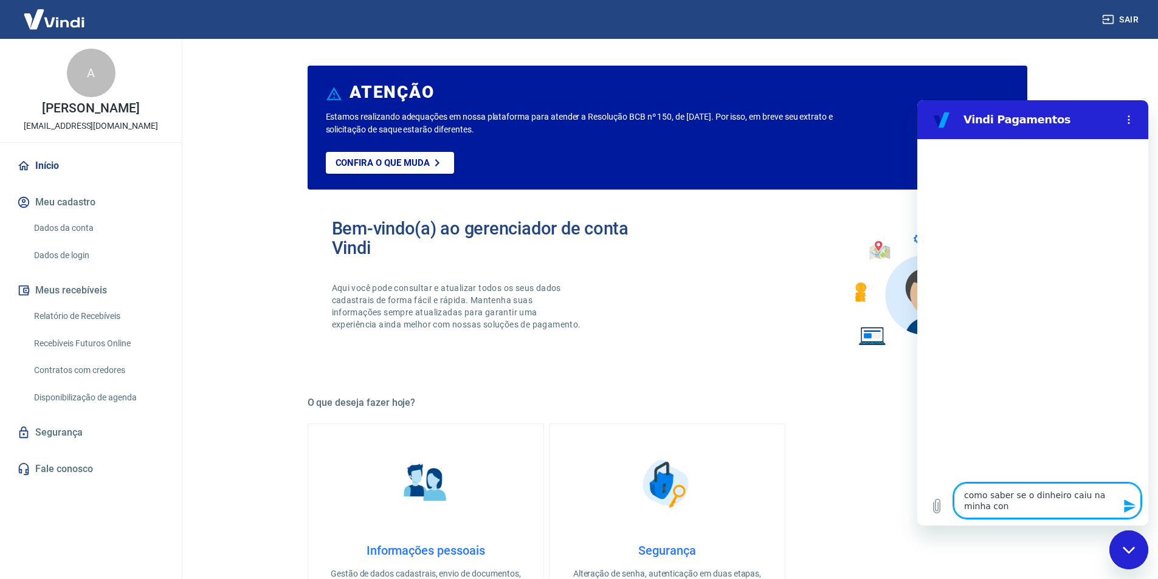
type textarea "como saber se o dinheiro caiu na minha cont"
type textarea "x"
type textarea "como saber se o dinheiro caiu na minha conta"
type textarea "x"
type textarea "como saber se o dinheiro caiu na minha conta"
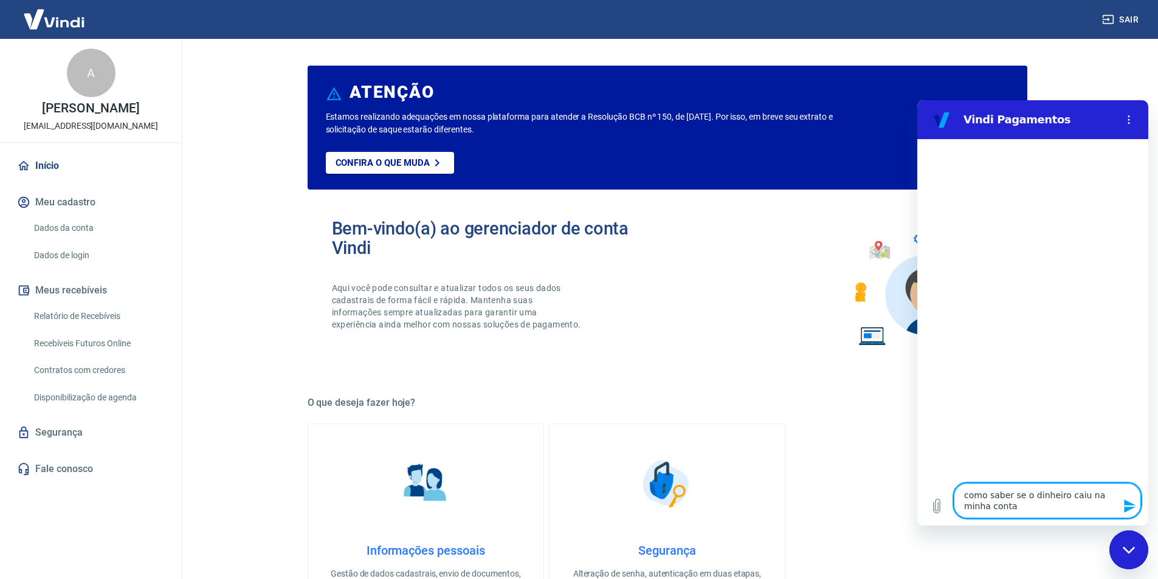
type textarea "x"
type textarea "como saber se o dinheiro caiu na minha conta ?"
type textarea "x"
type textarea "como saber se o dinheiro caiu na minha conta ?"
click at [1126, 503] on icon "Enviar mensagem" at bounding box center [1130, 506] width 12 height 13
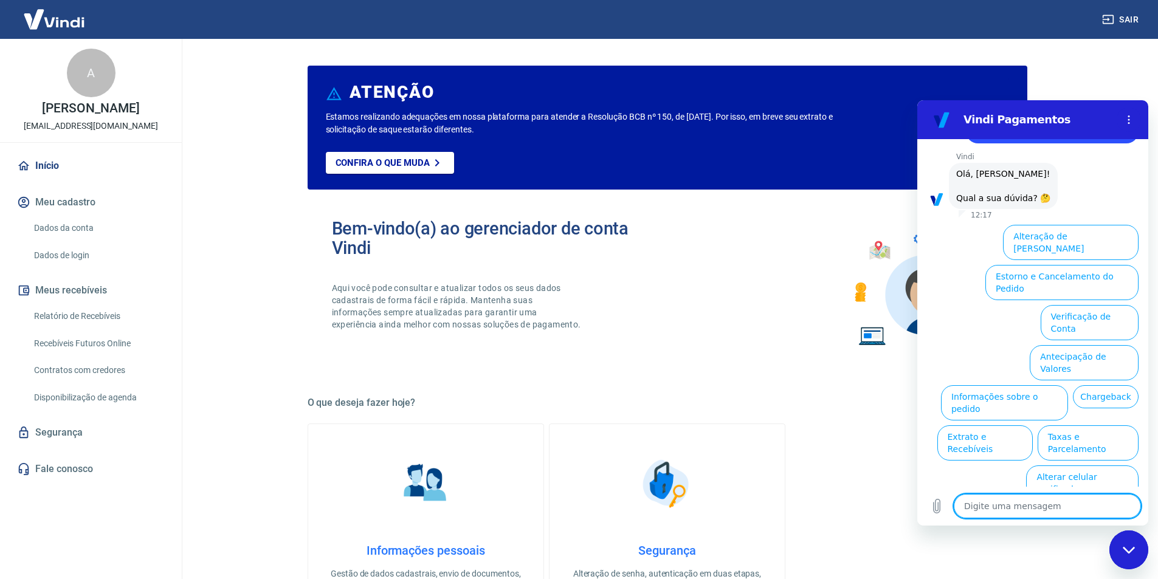
scroll to position [53, 0]
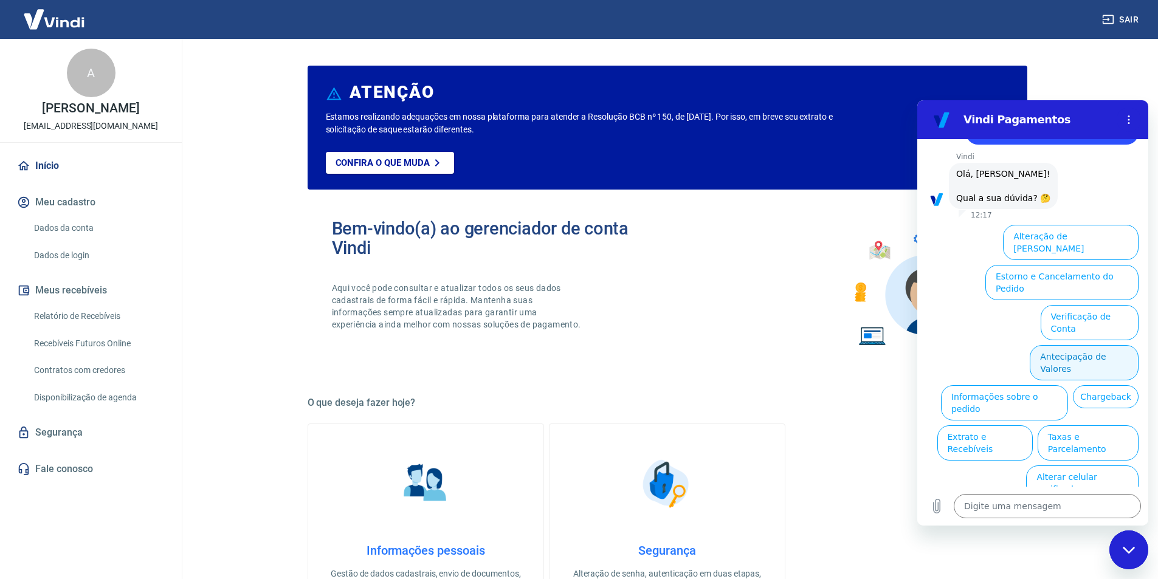
click at [1057, 345] on button "Antecipação de Valores" at bounding box center [1083, 362] width 109 height 35
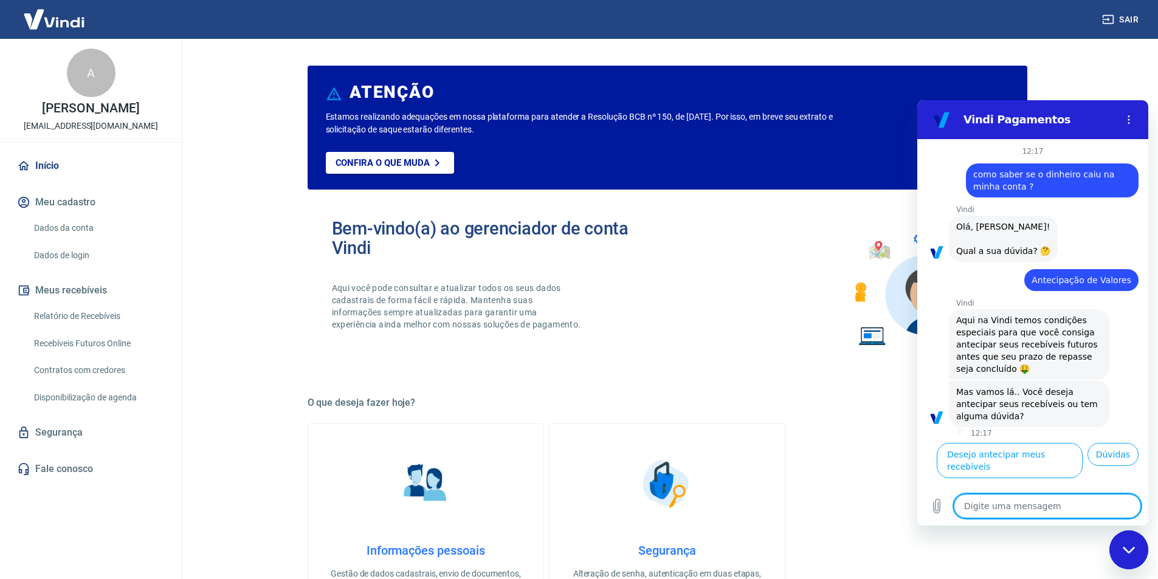
drag, startPoint x: 740, startPoint y: 308, endPoint x: 712, endPoint y: 306, distance: 27.5
click at [735, 307] on div "Bem-vindo(a) ao gerenciador de conta Vindi Aqui você pode consultar e atualizar…" at bounding box center [666, 285] width 719 height 173
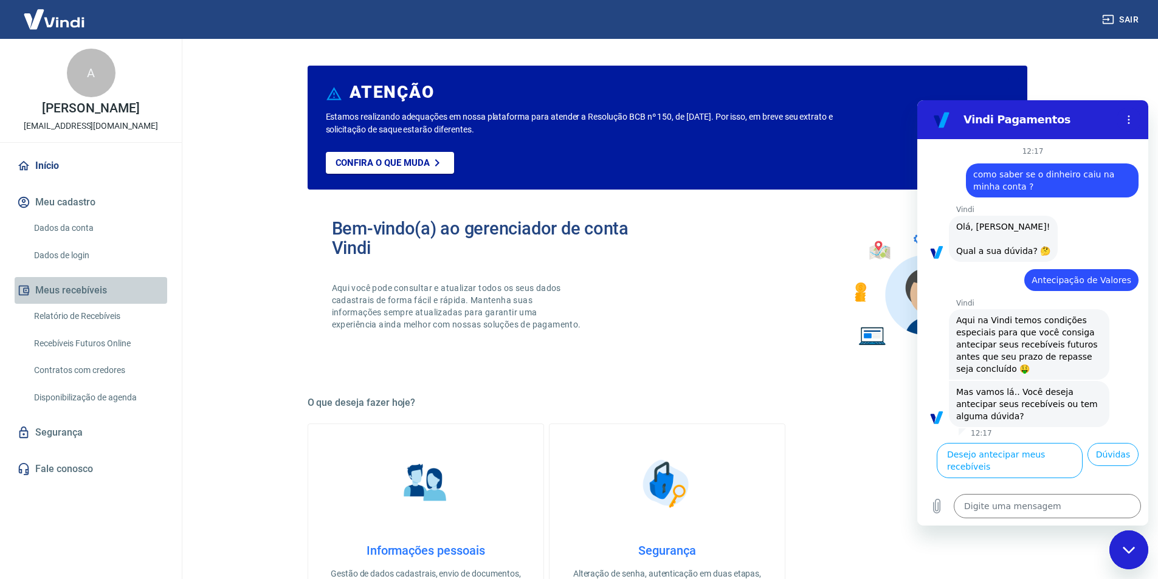
click at [85, 299] on button "Meus recebíveis" at bounding box center [91, 290] width 153 height 27
click at [82, 326] on link "Relatório de Recebíveis" at bounding box center [98, 316] width 138 height 25
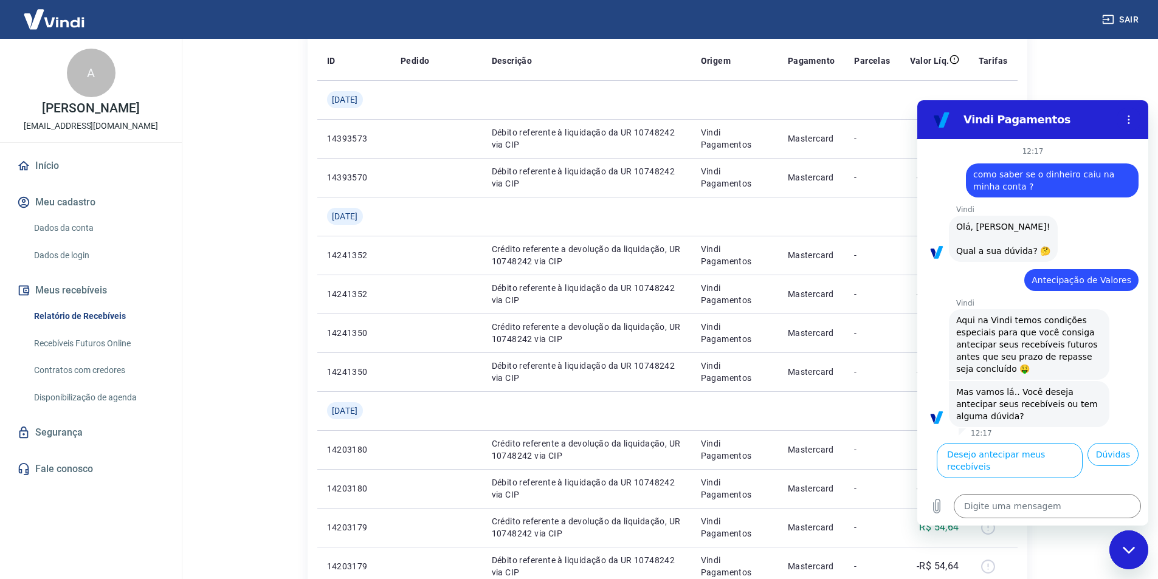
scroll to position [182, 0]
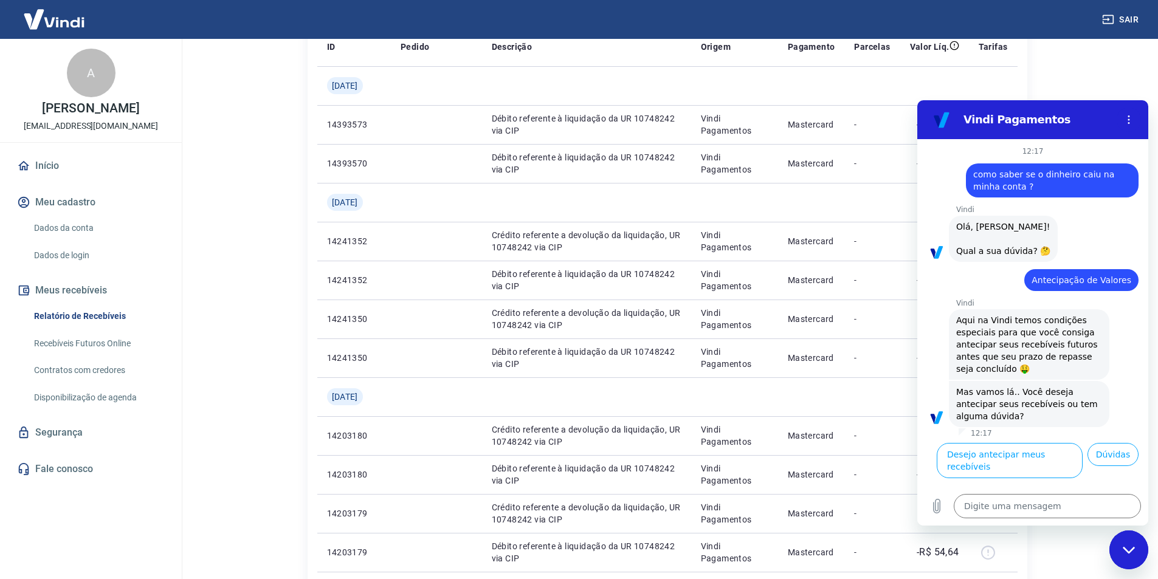
click at [245, 139] on main "Início / Meus Recebíveis / Relatório de Recebíveis Relatório de Recebíveis Saib…" at bounding box center [666, 127] width 981 height 540
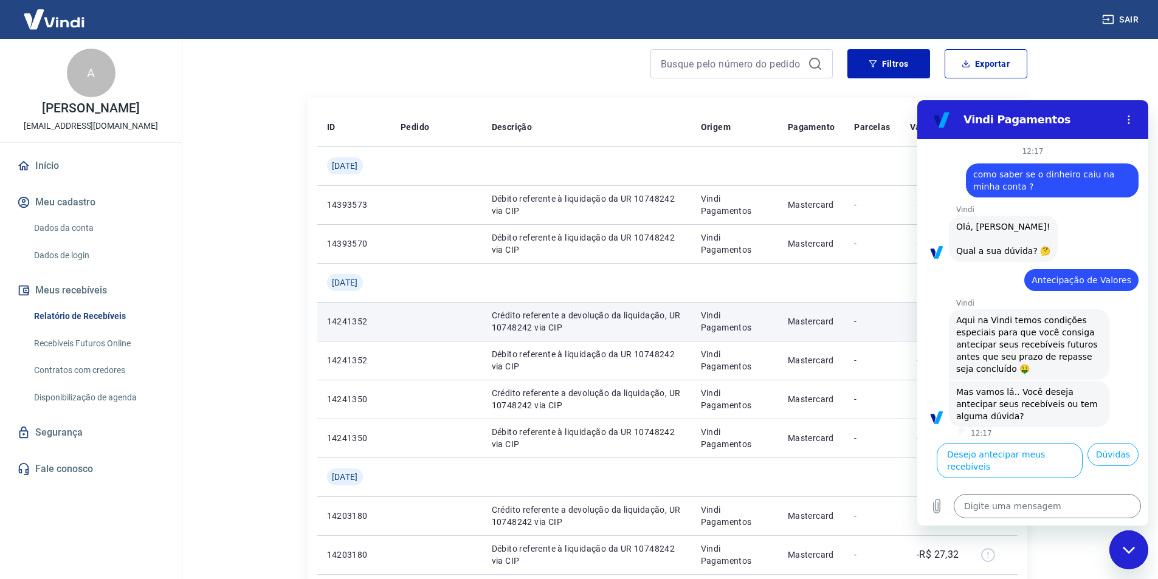
scroll to position [0, 0]
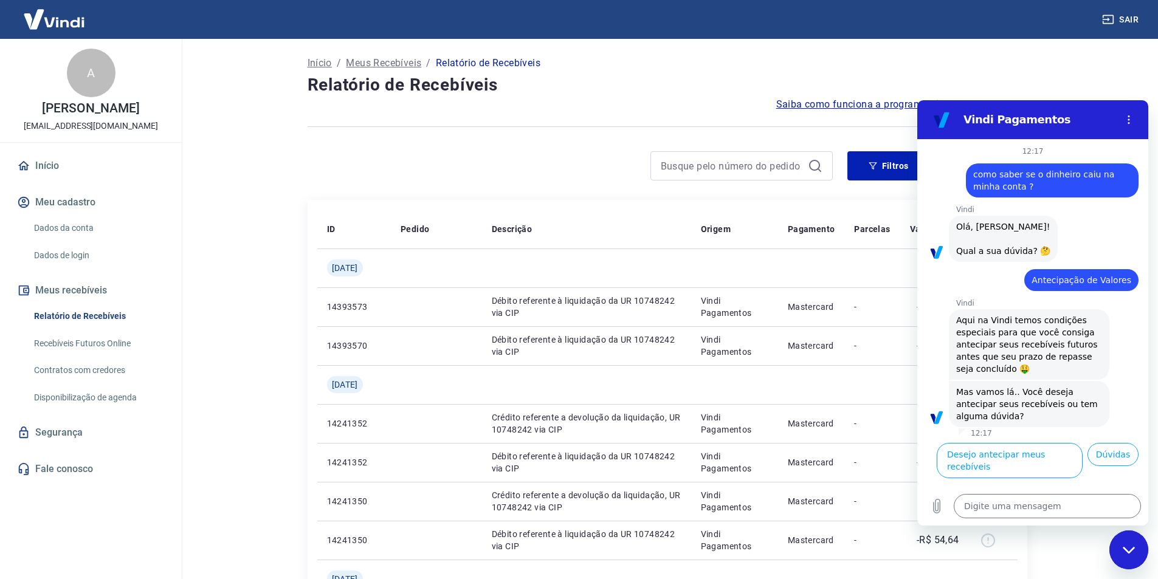
click at [1132, 548] on icon "Fechar janela de mensagens" at bounding box center [1128, 550] width 13 height 8
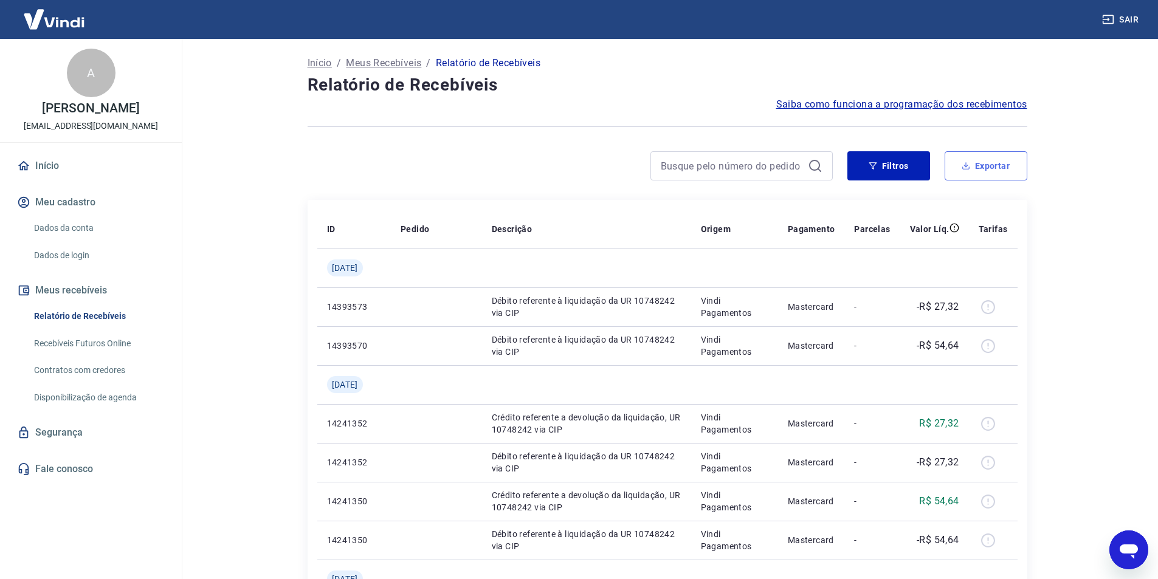
click at [978, 163] on button "Exportar" at bounding box center [985, 165] width 83 height 29
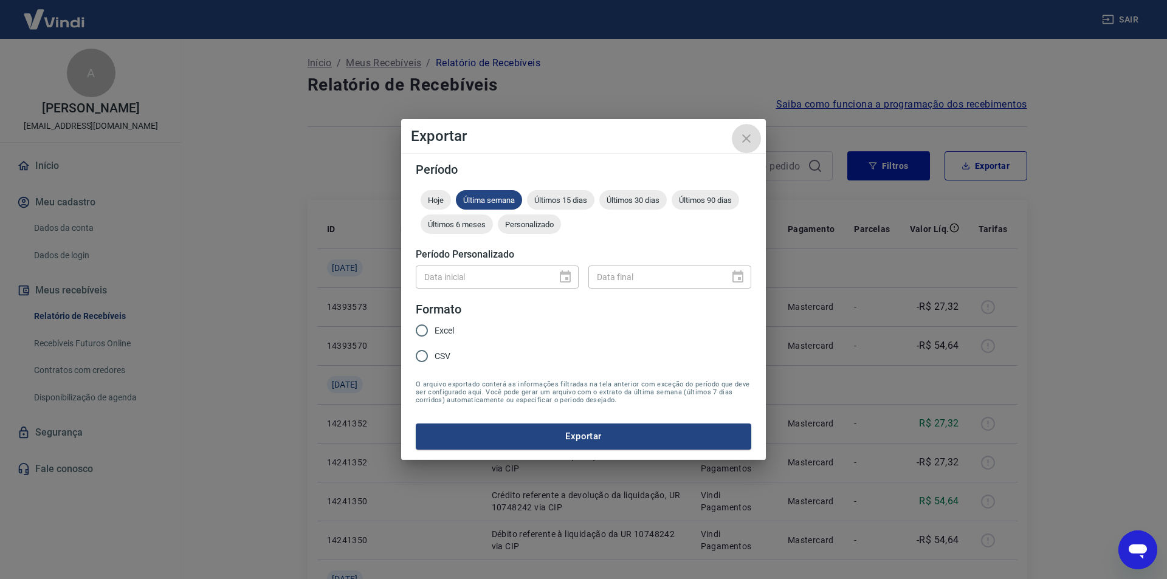
click at [745, 140] on icon "close" at bounding box center [746, 138] width 9 height 9
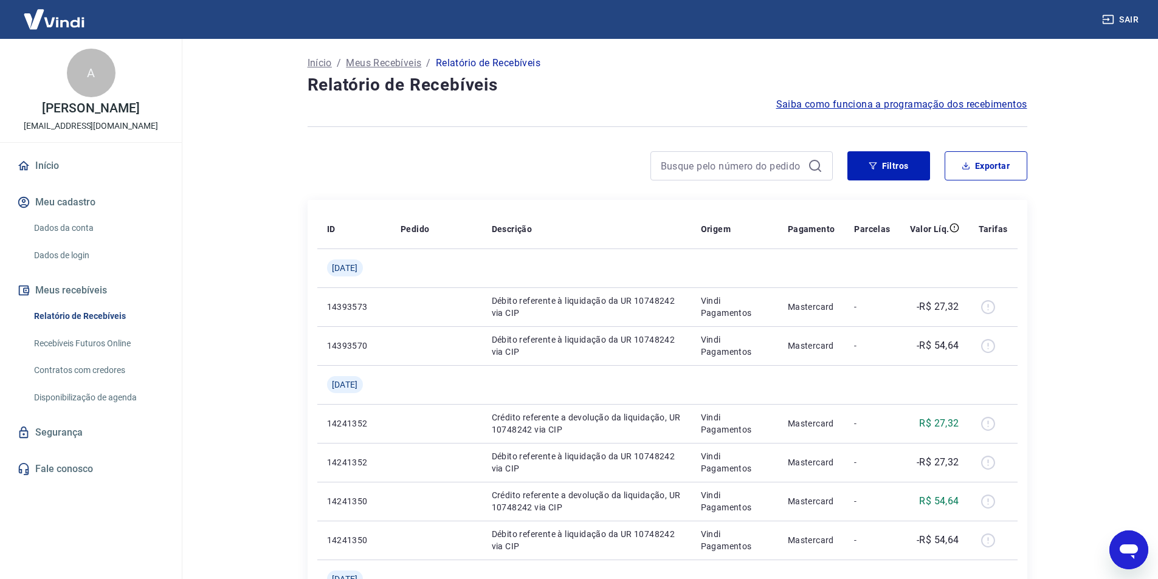
click at [196, 290] on main "Início / Meus Recebíveis / Relatório de Recebíveis Relatório de Recebíveis Saib…" at bounding box center [666, 309] width 981 height 540
click at [1130, 548] on icon "Abrir janela de mensagens" at bounding box center [1128, 551] width 18 height 15
type textarea "x"
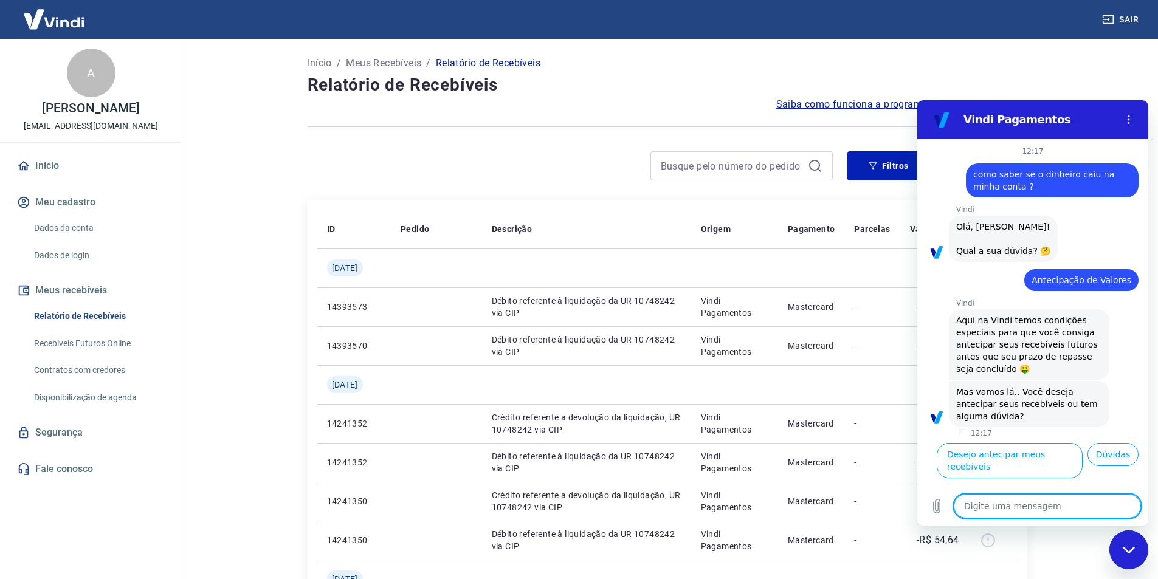
scroll to position [22, 0]
click at [1019, 504] on textarea at bounding box center [1046, 506] width 187 height 24
type textarea "f"
type textarea "x"
type textarea "fa"
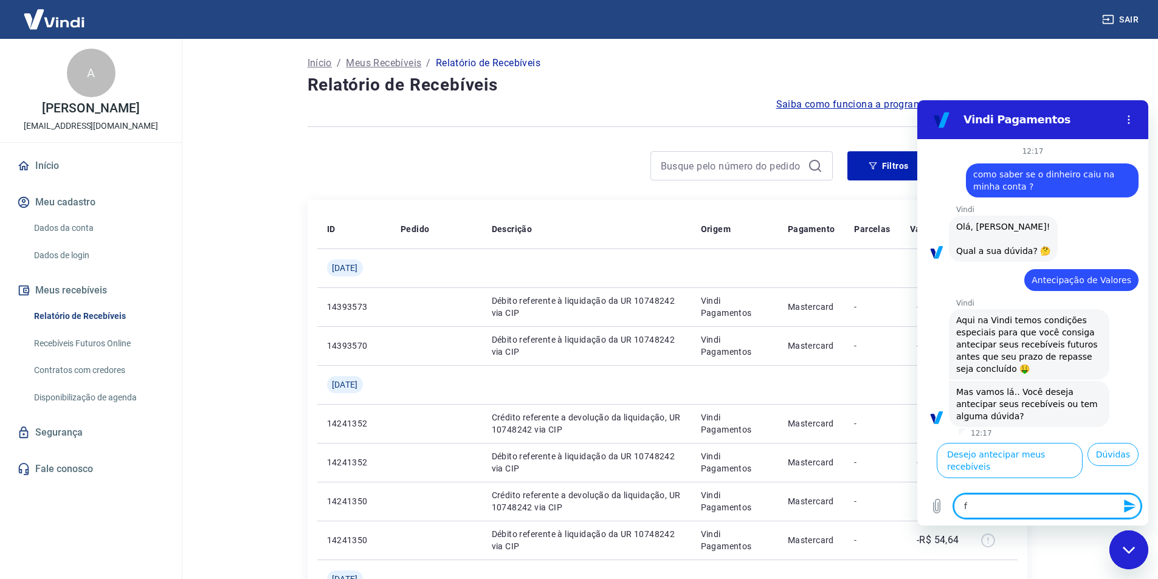
type textarea "x"
type textarea "fal"
type textarea "x"
type textarea "fala"
type textarea "x"
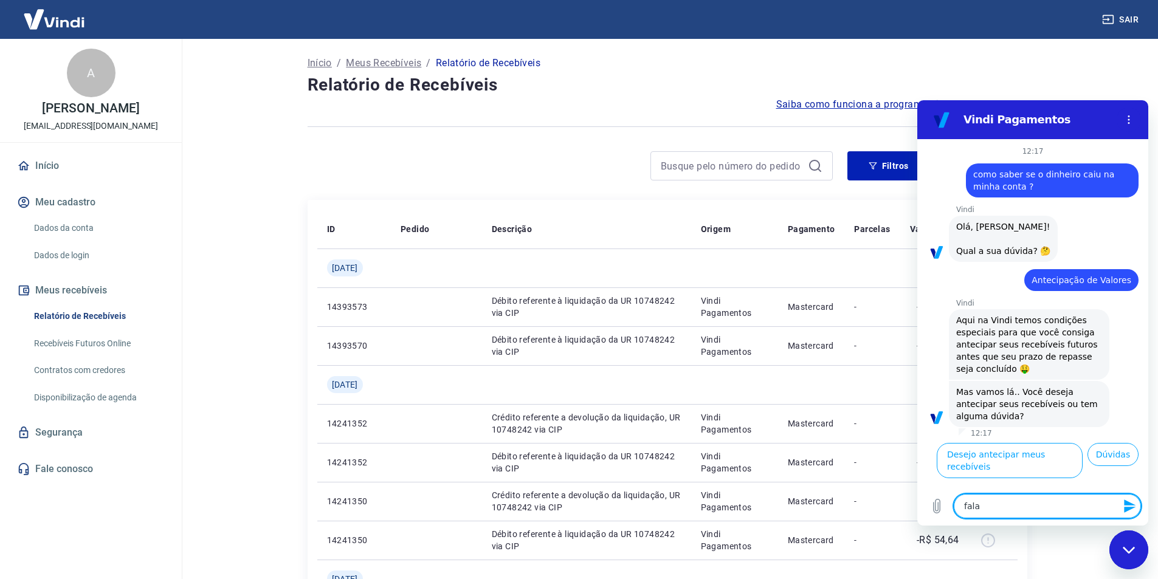
type textarea "falar"
type textarea "x"
type textarea "falar"
type textarea "x"
type textarea "falar c"
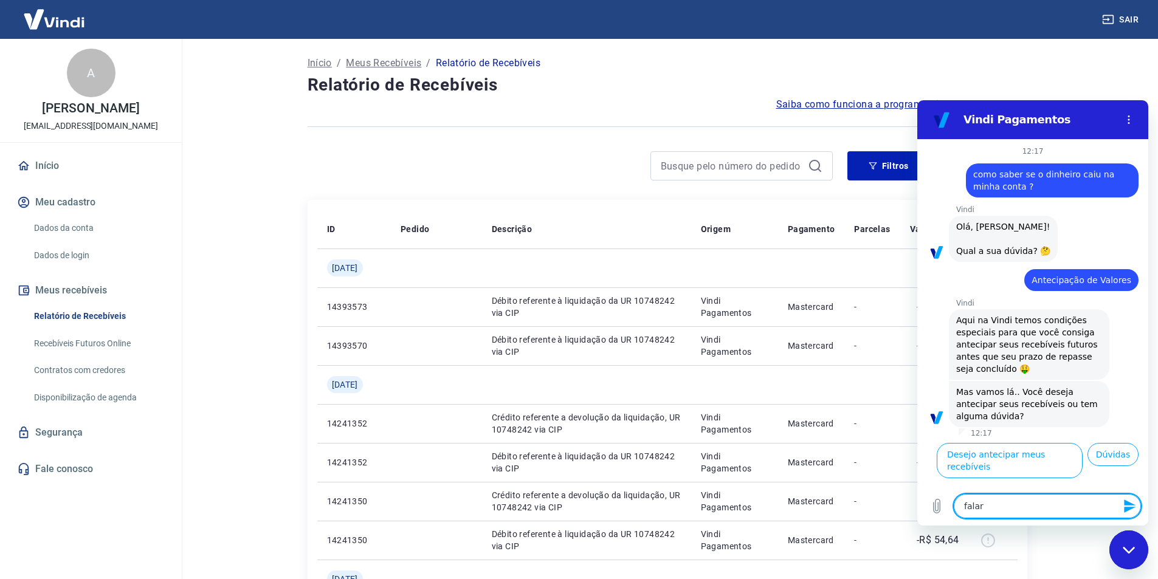
type textarea "x"
type textarea "falar co"
type textarea "x"
type textarea "falar com"
type textarea "x"
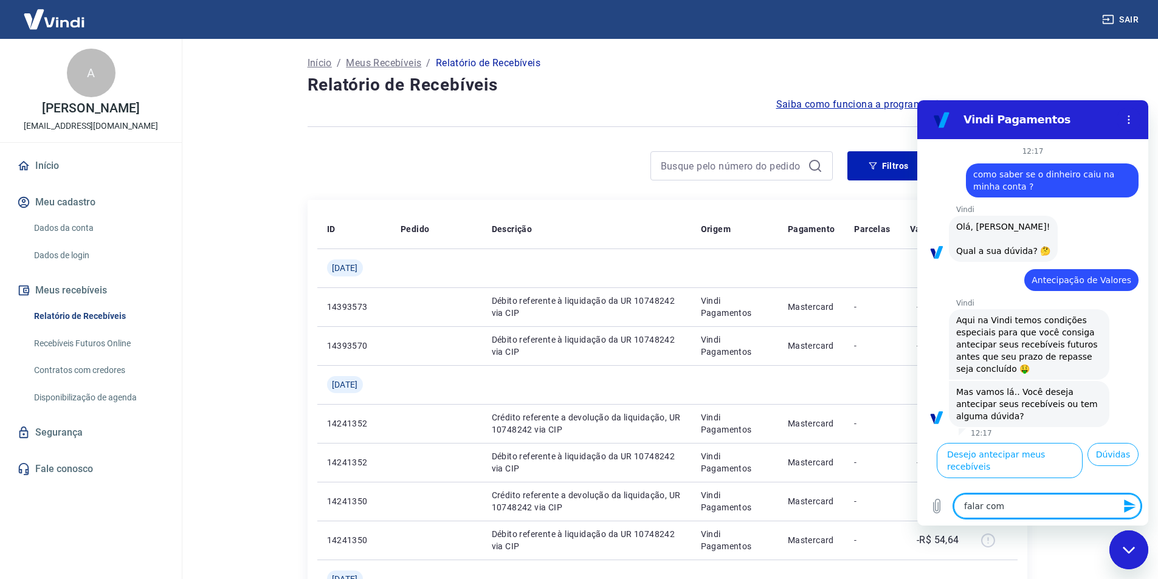
type textarea "falar com"
type textarea "x"
type textarea "falar com a"
type textarea "x"
type textarea "falar com at"
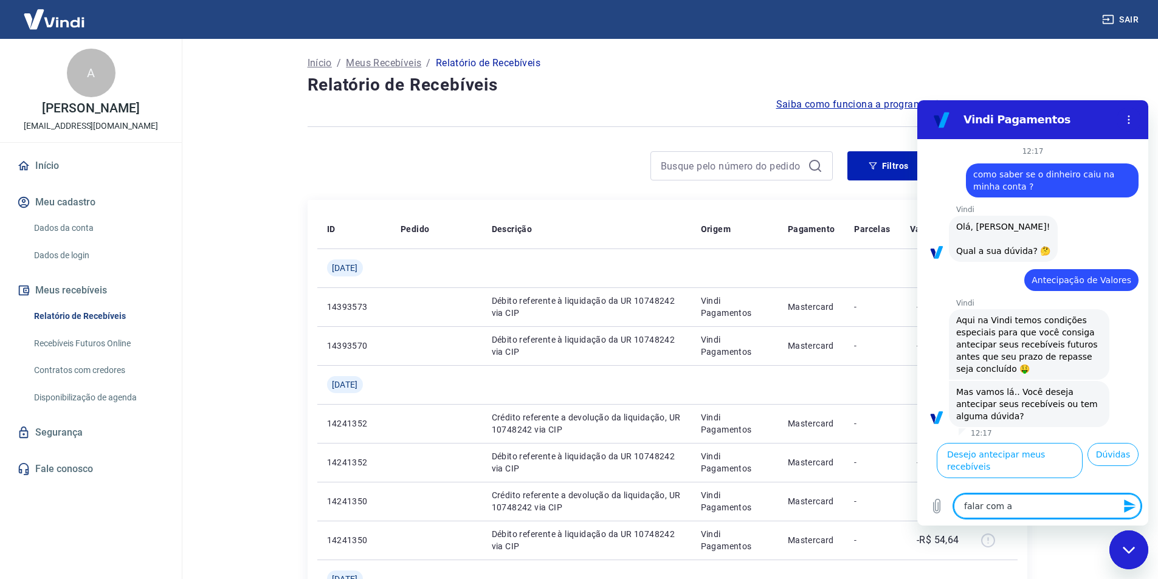
type textarea "x"
type textarea "falar com ate"
type textarea "x"
type textarea "falar com aten"
type textarea "x"
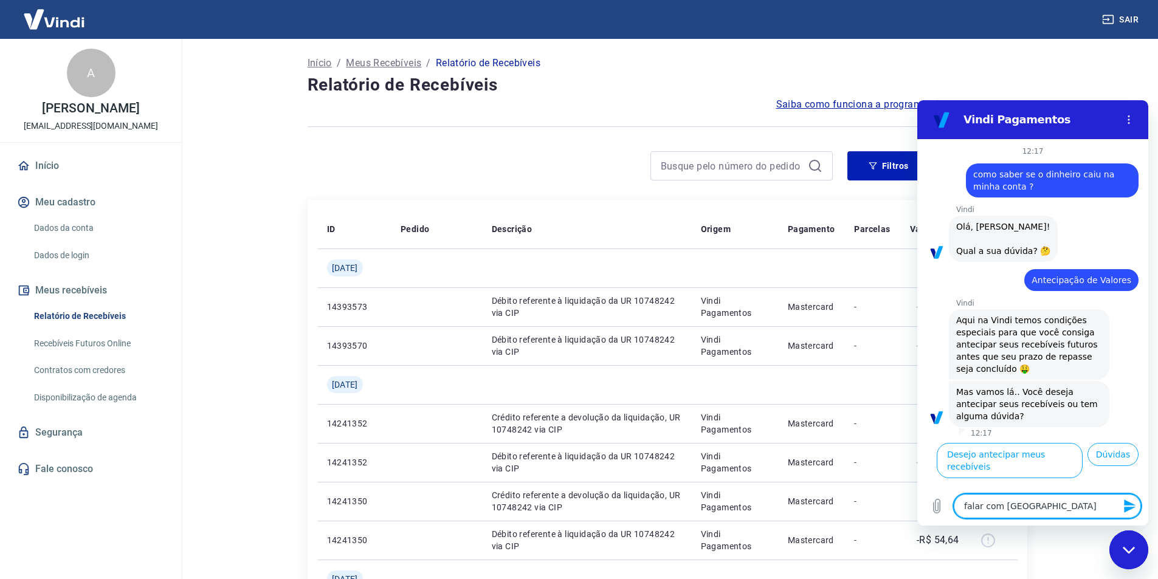
type textarea "falar com atend"
type textarea "x"
type textarea "falar com atende"
type textarea "x"
type textarea "falar com atenden"
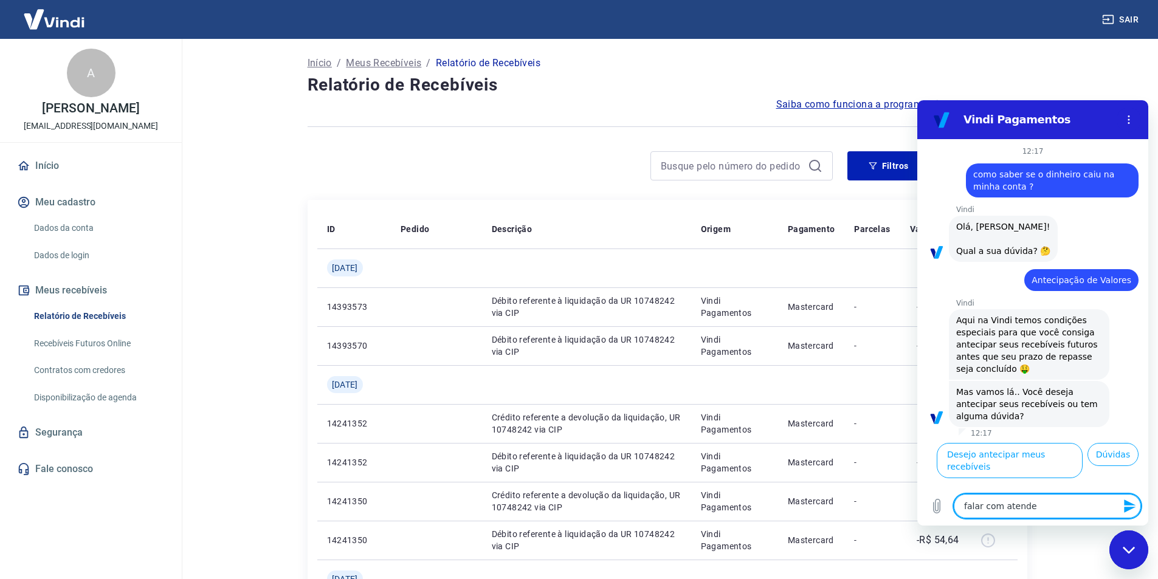
type textarea "x"
type textarea "falar com atendent"
type textarea "x"
type textarea "falar com atendente"
type textarea "x"
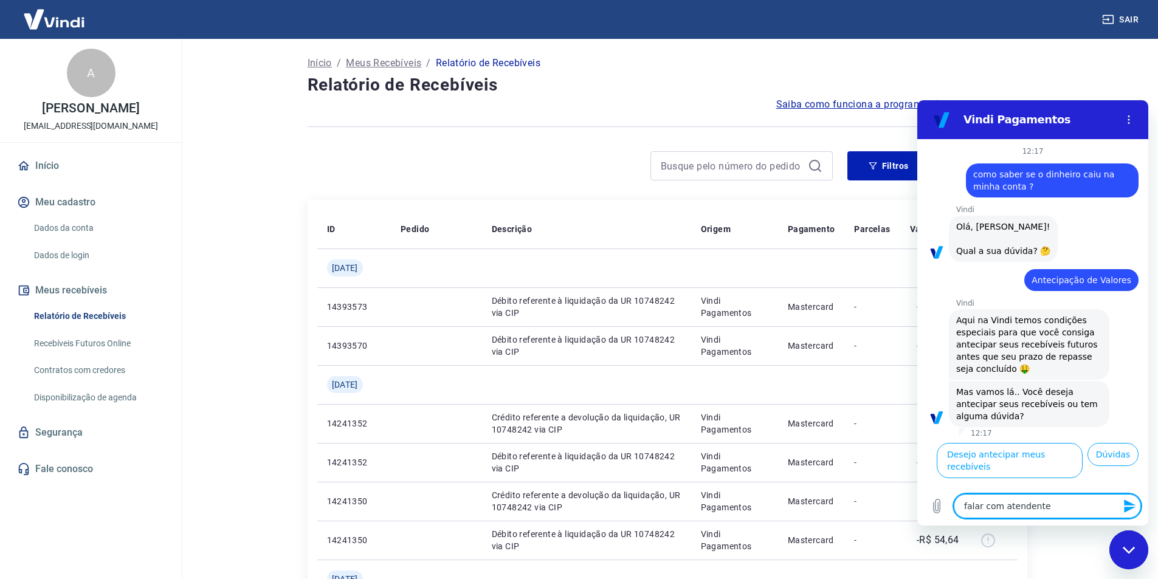
type textarea "falar com atendente"
click at [1127, 507] on icon "Enviar mensagem" at bounding box center [1130, 506] width 12 height 13
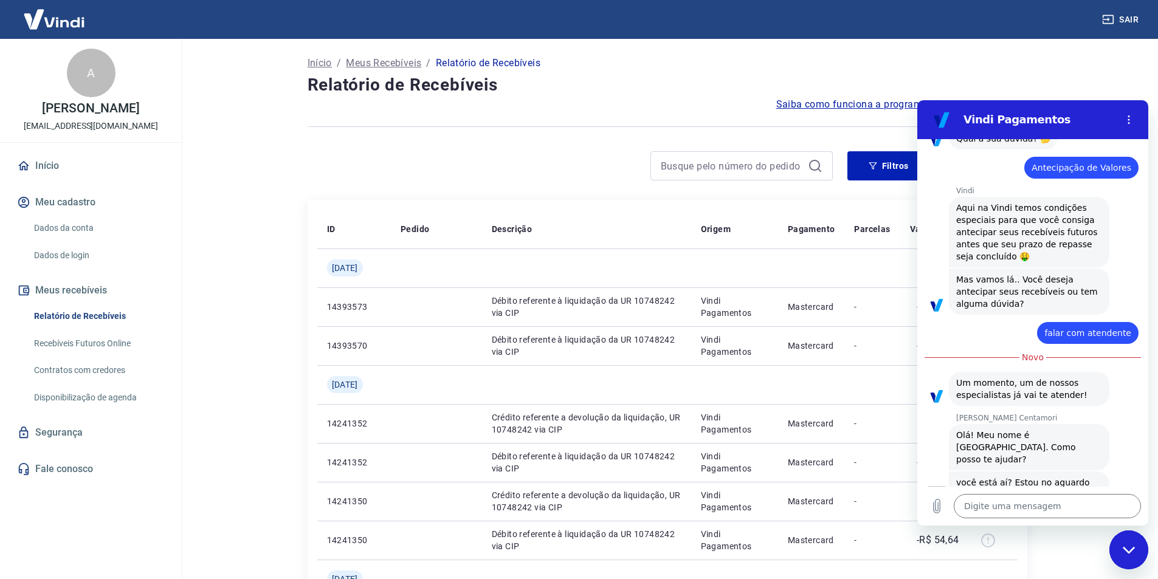
scroll to position [145, 0]
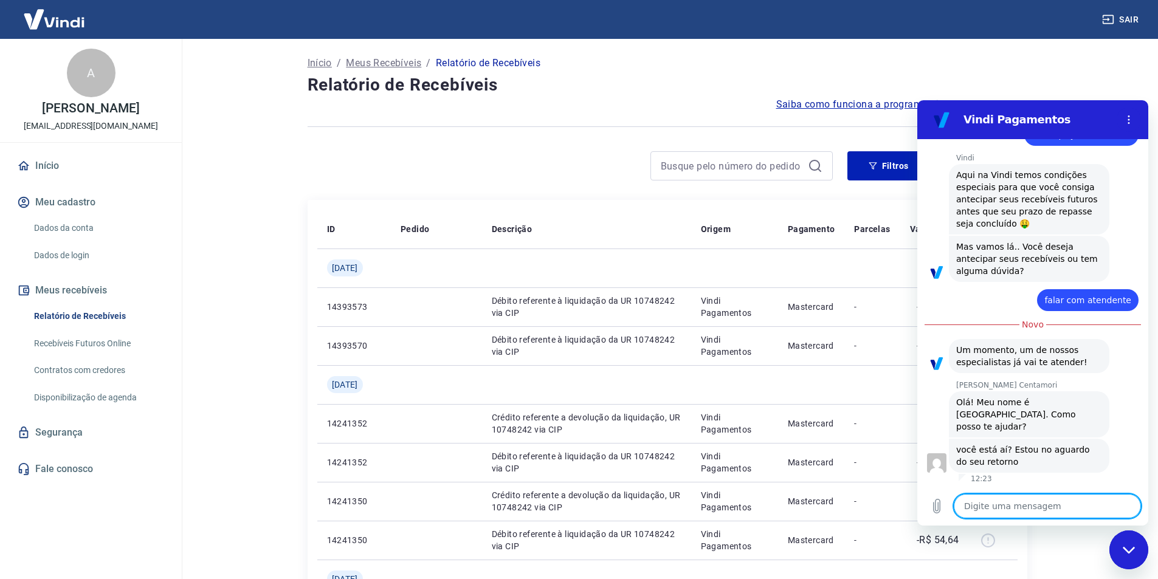
type textarea "x"
type textarea "o"
type textarea "x"
type textarea "ol"
type textarea "x"
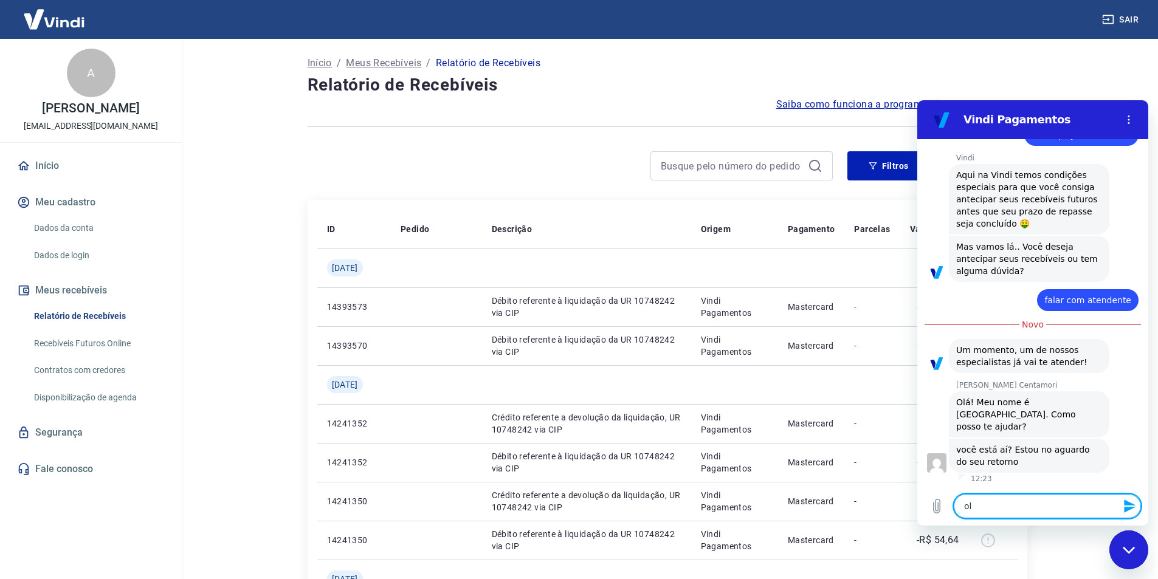
type textarea "ola"
type textarea "x"
type textarea "ola"
type textarea "x"
type textarea "ola m"
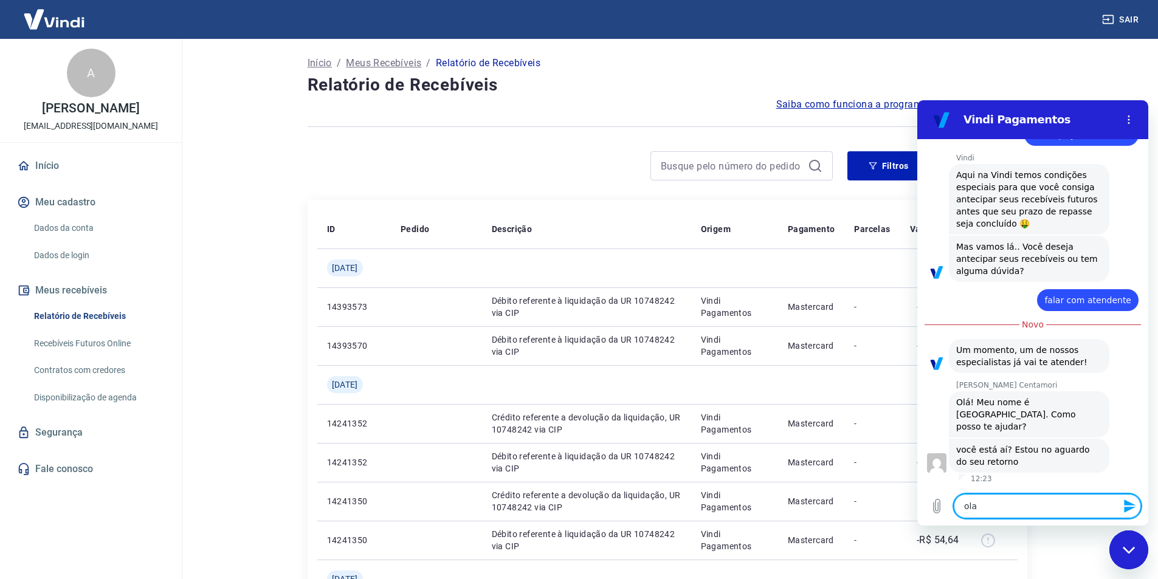
type textarea "x"
type textarea "ola ma"
type textarea "x"
type textarea "ola mar"
type textarea "x"
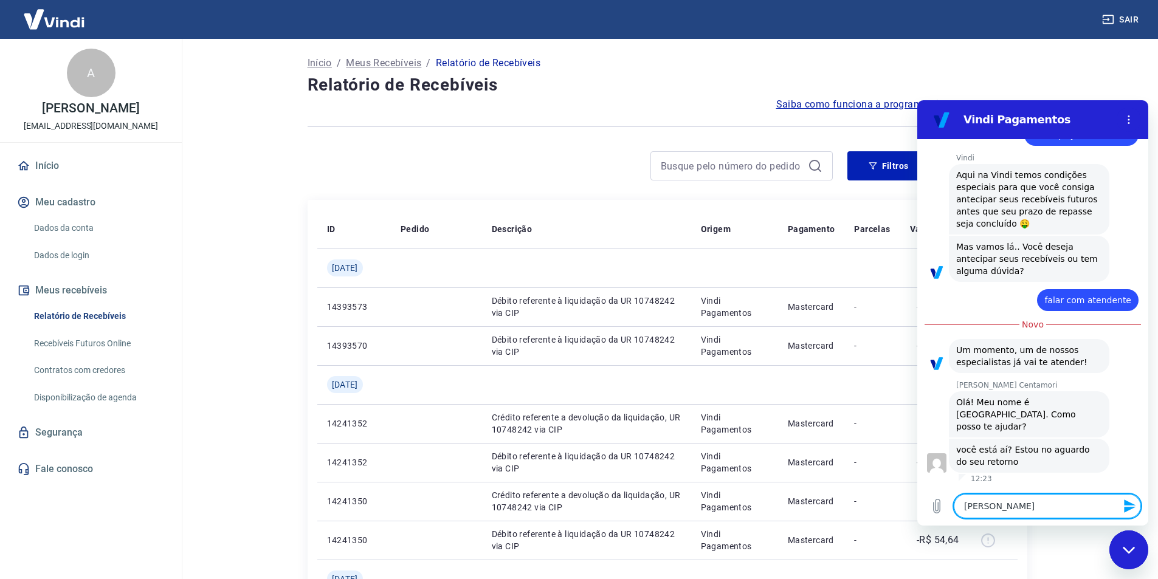
type textarea "ola mari"
type textarea "x"
type textarea "ola maria"
type textarea "x"
type textarea "ola marian"
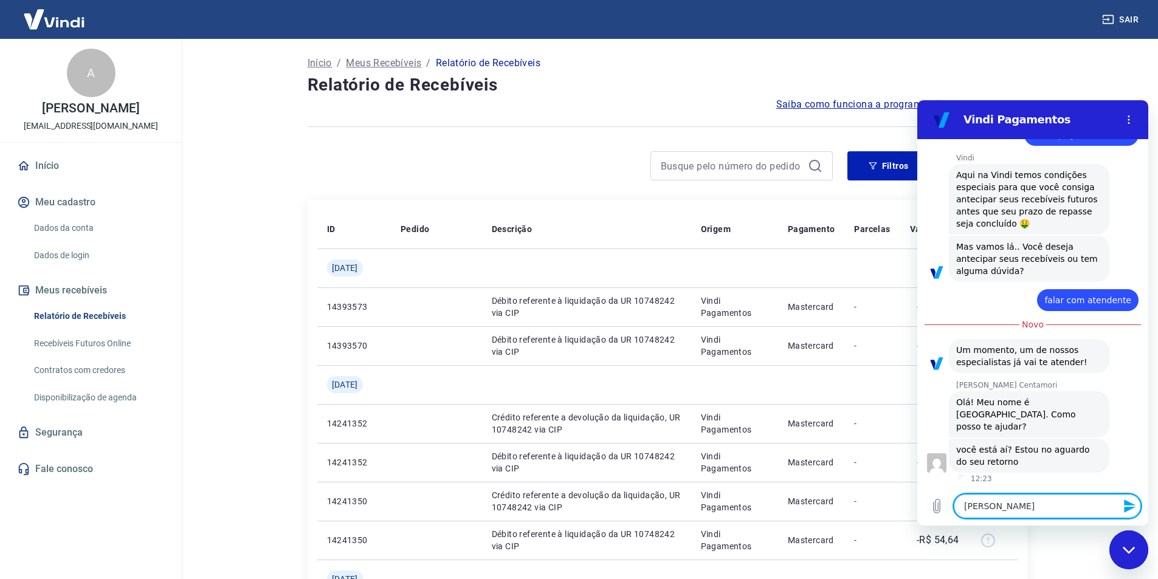
type textarea "x"
type textarea "ola mariana"
type textarea "x"
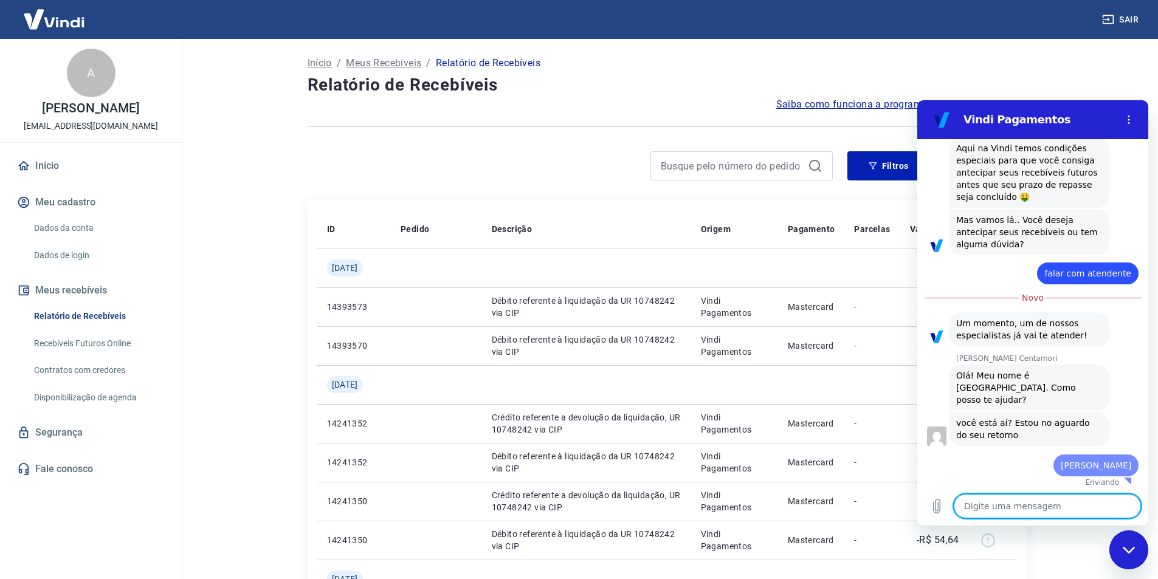
type textarea "x"
type textarea "t"
type textarea "x"
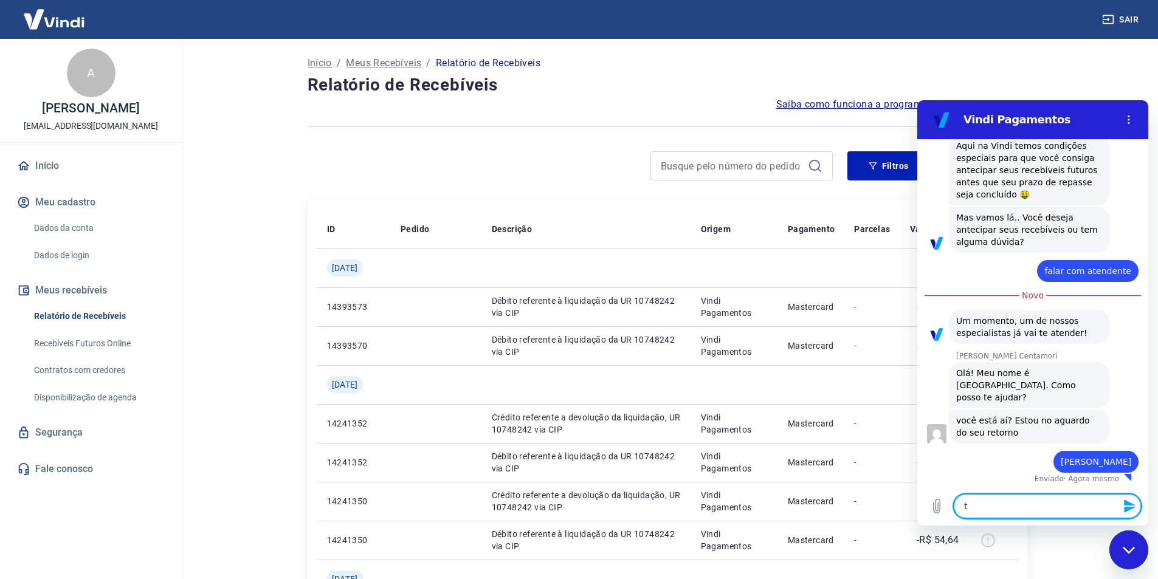
type textarea "tu"
type textarea "x"
type textarea "tud"
type textarea "x"
type textarea "tudo"
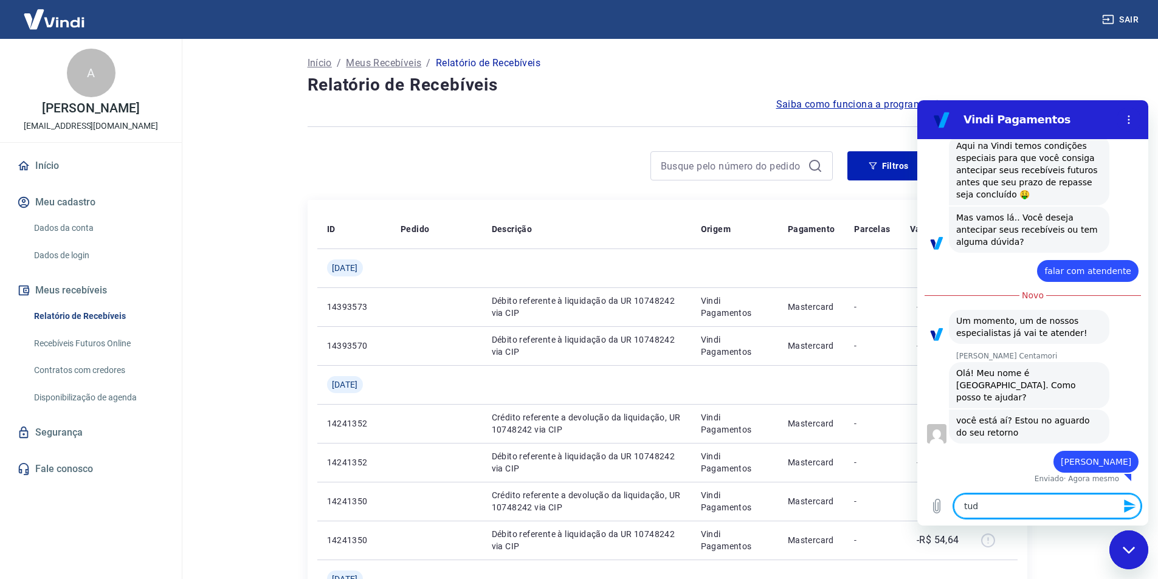
type textarea "x"
type textarea "tudo"
type textarea "x"
type textarea "tudo b"
type textarea "x"
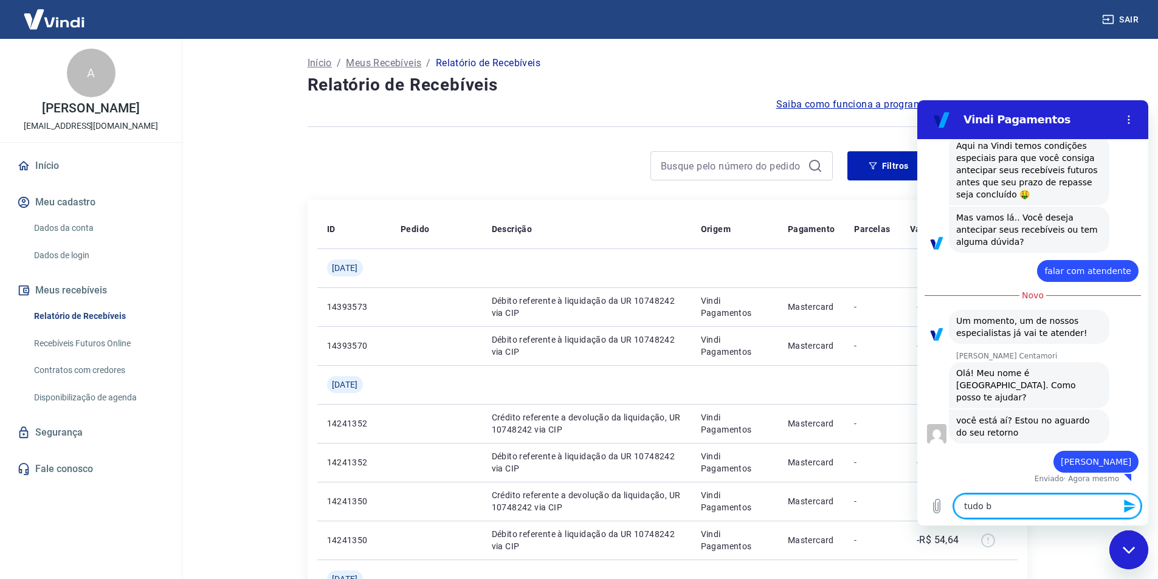
type textarea "tudo be"
type textarea "x"
type textarea "tudo bem"
type textarea "x"
type textarea "tudo bem?"
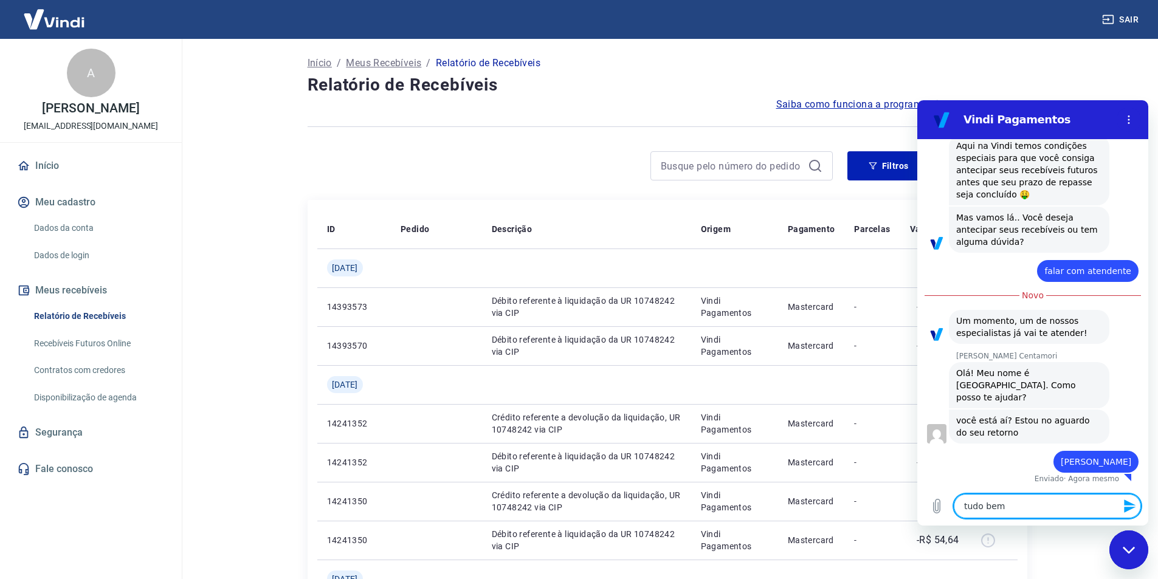
type textarea "x"
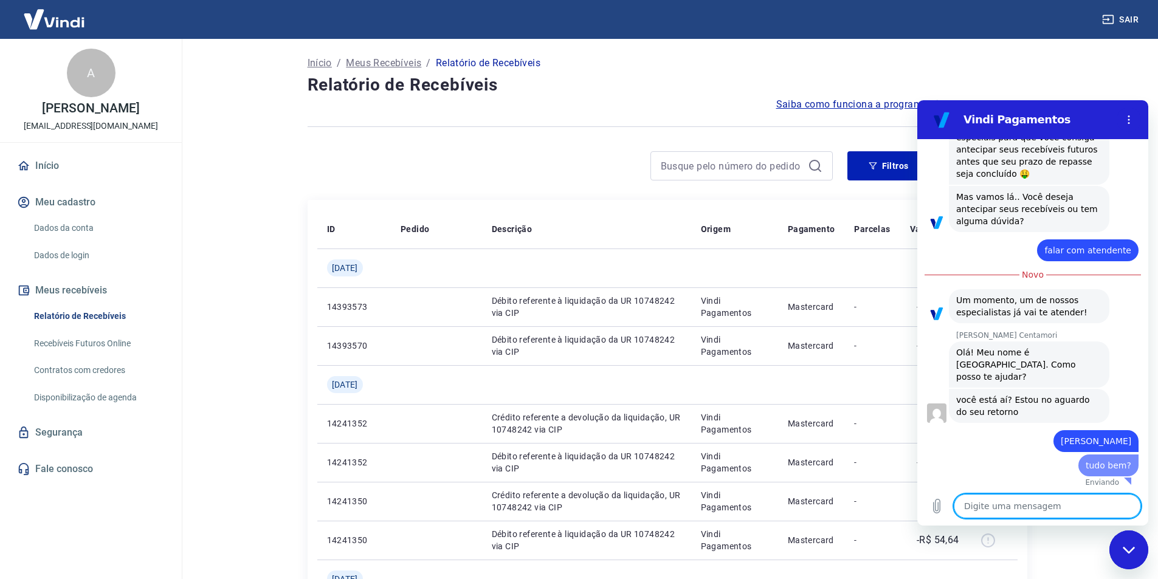
type textarea "x"
type textarea "e"
type textarea "x"
type textarea "en"
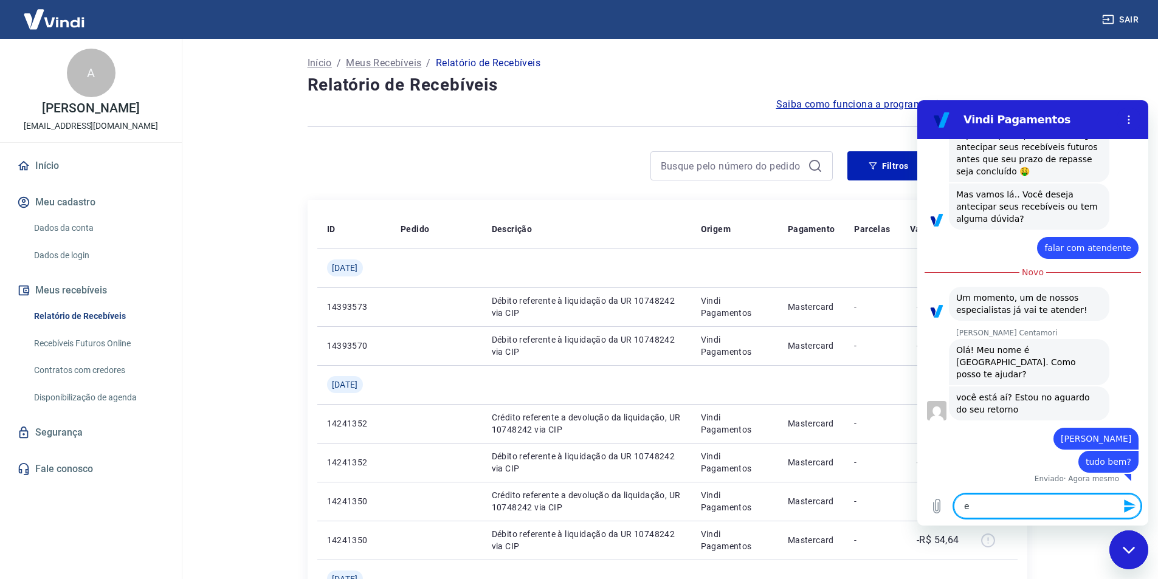
type textarea "x"
type textarea "ent"
type textarea "x"
type textarea "enta"
type textarea "x"
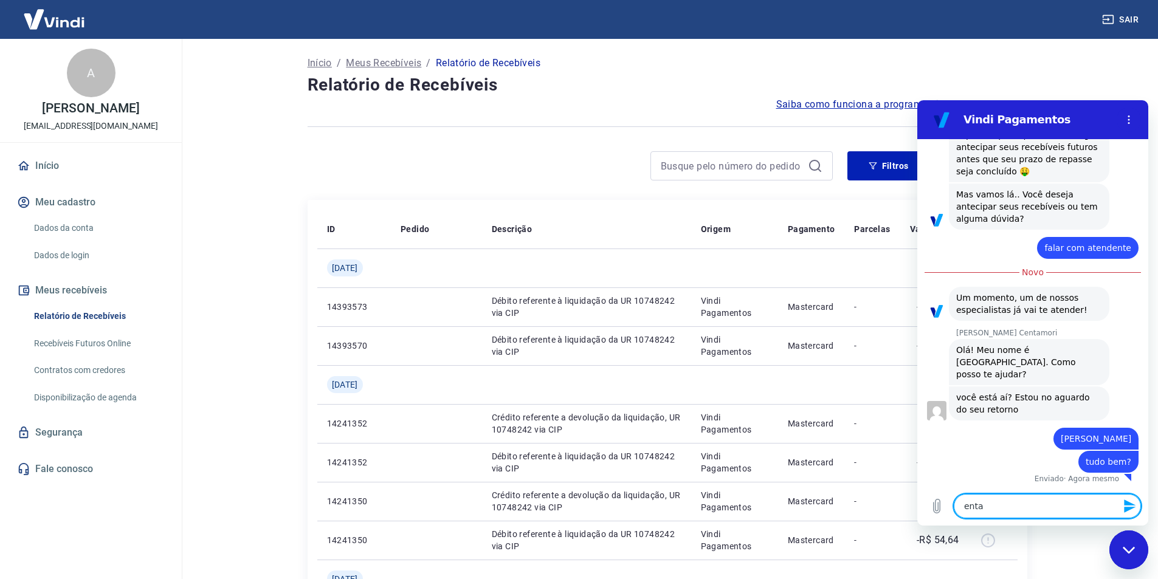
type textarea "entao"
type textarea "x"
type textarea "entao"
type textarea "x"
type textarea "entao"
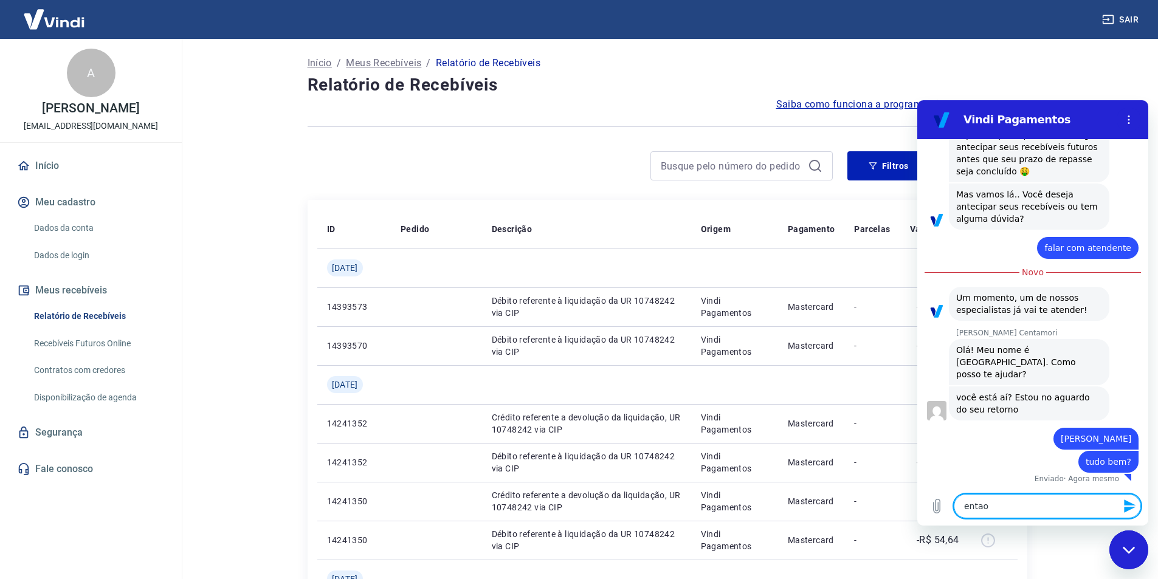
type textarea "x"
type textarea "enta"
type textarea "x"
type textarea "ent"
type textarea "x"
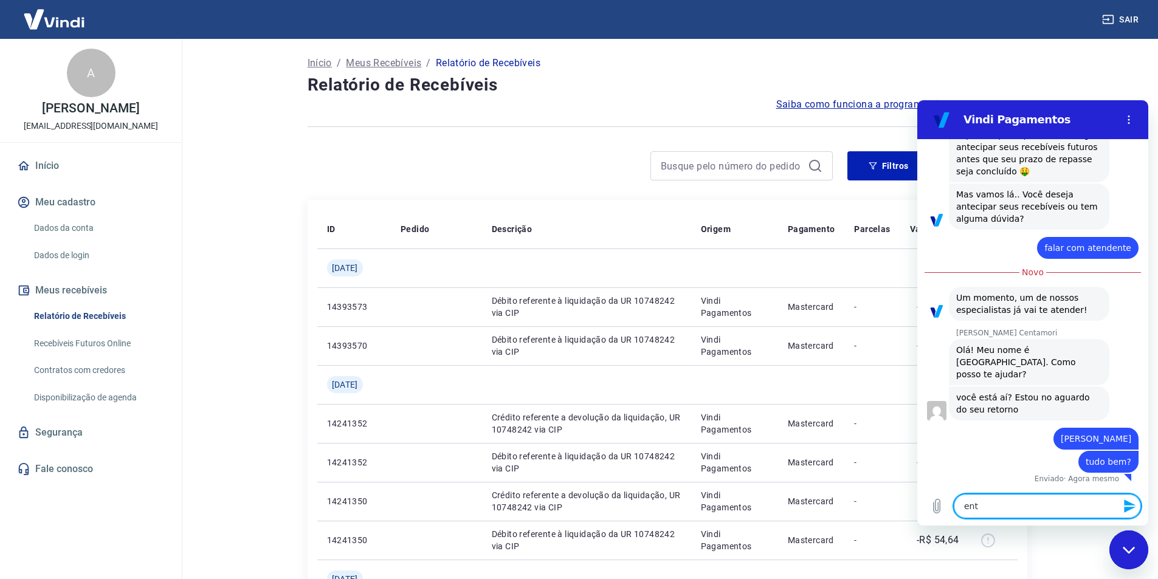
type textarea "en"
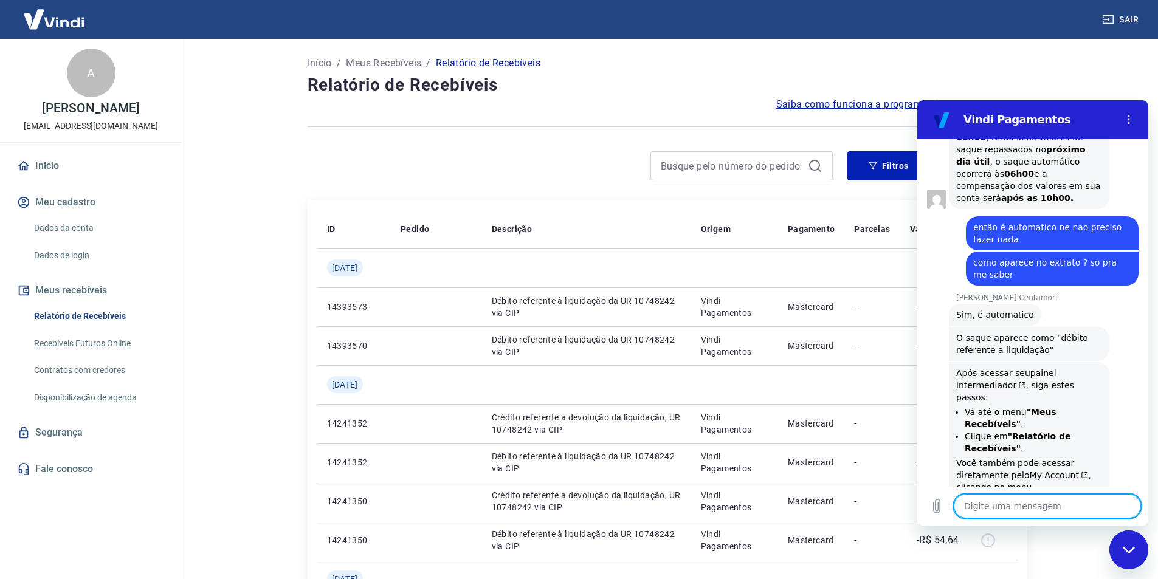
scroll to position [955, 0]
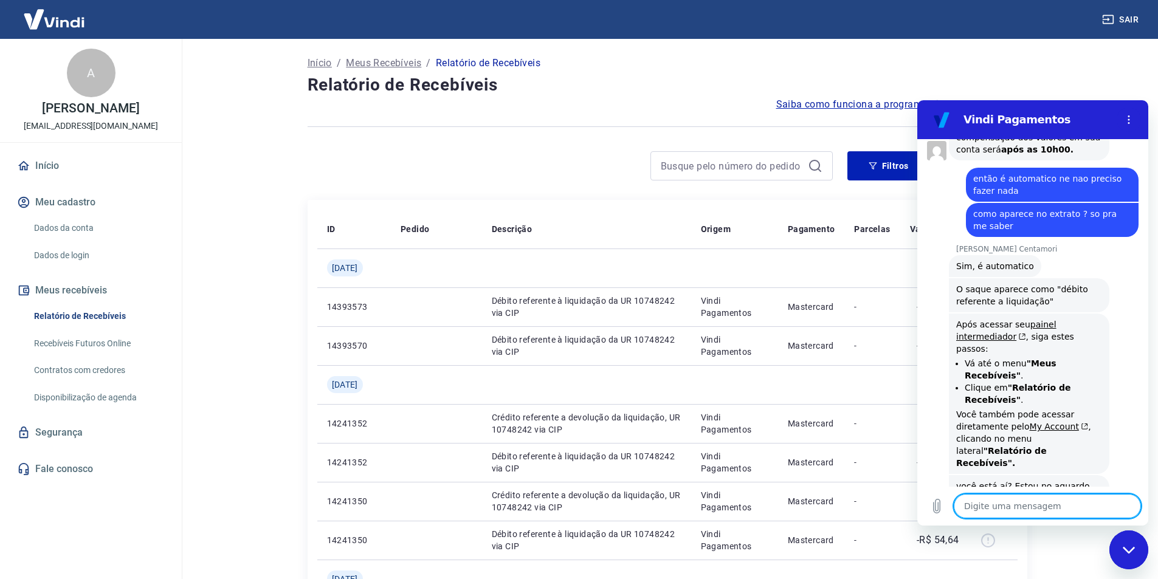
drag, startPoint x: 1000, startPoint y: 506, endPoint x: 1006, endPoint y: 512, distance: 8.2
click at [1001, 506] on textarea at bounding box center [1046, 506] width 187 height 24
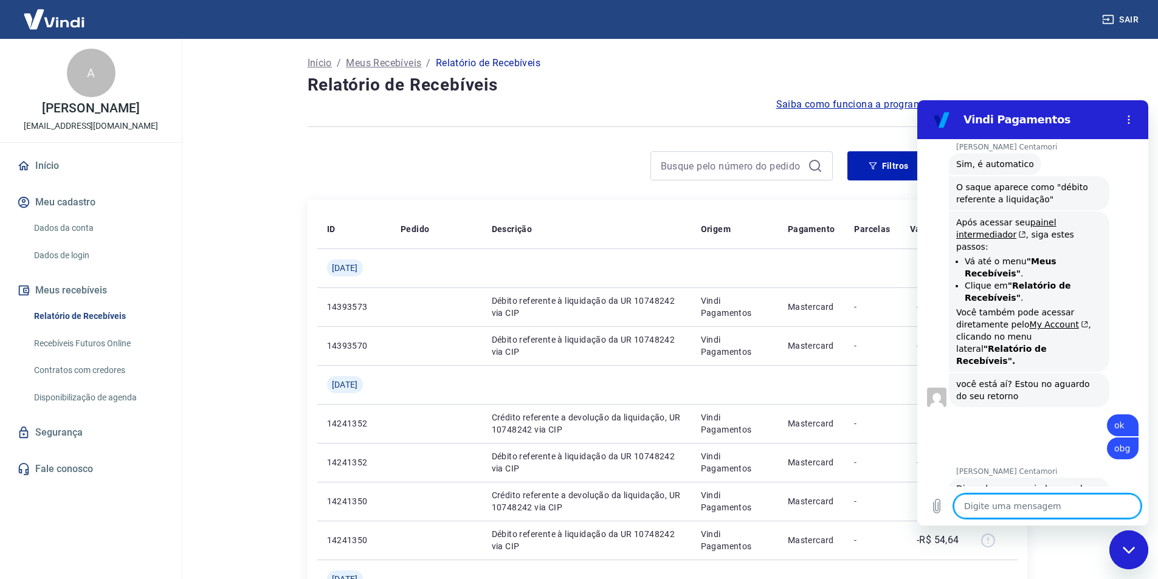
scroll to position [1059, 0]
